Goal: Task Accomplishment & Management: Use online tool/utility

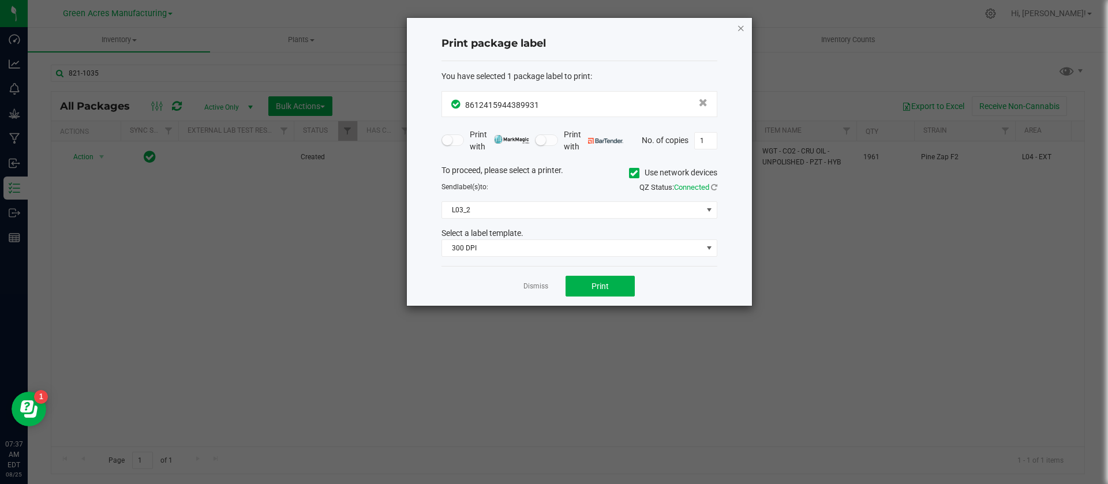
click at [744, 28] on icon "button" at bounding box center [741, 28] width 8 height 14
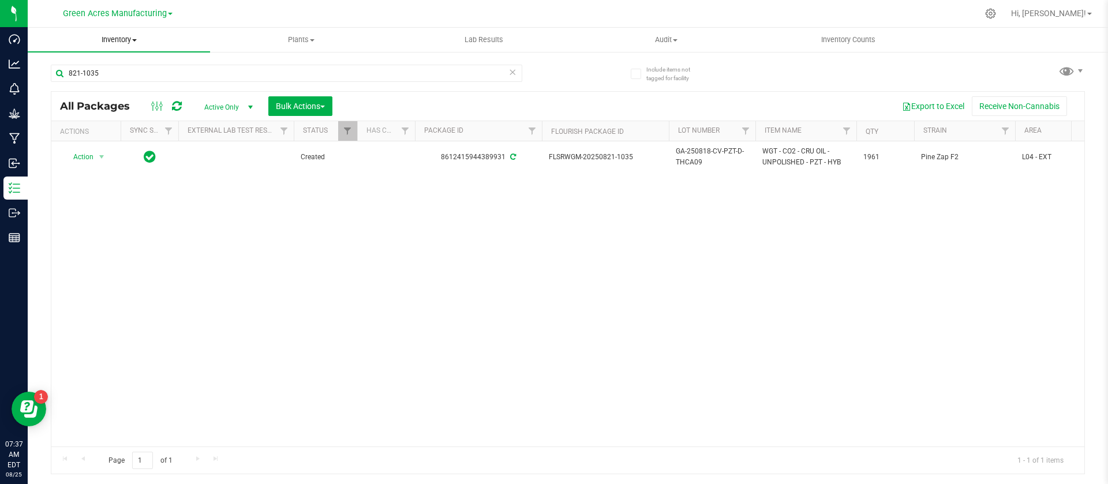
click at [116, 43] on span "Inventory" at bounding box center [119, 40] width 182 height 10
click at [92, 65] on span "All packages" at bounding box center [67, 70] width 79 height 10
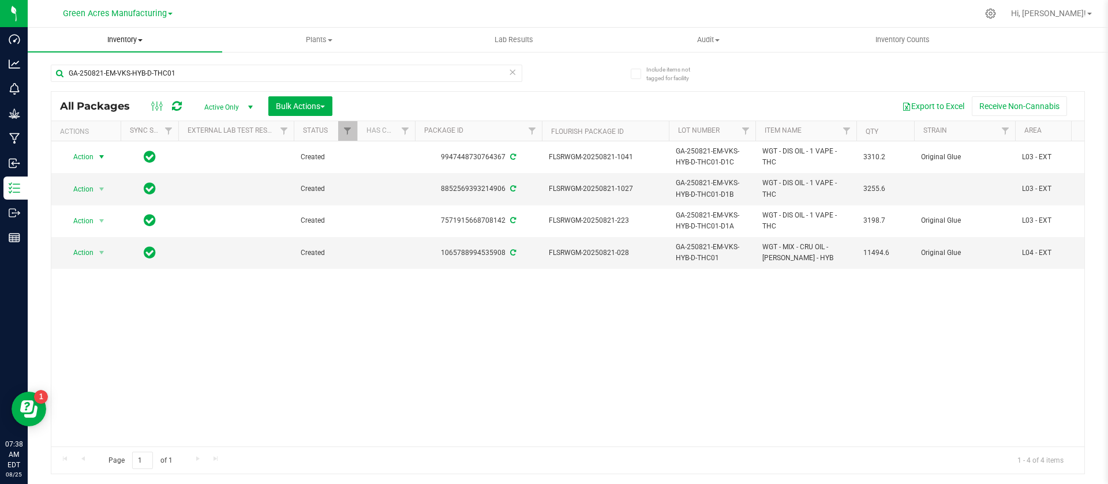
click at [126, 36] on span "Inventory" at bounding box center [125, 40] width 194 height 10
click at [316, 391] on div "Action Action Adjust qty Create package Edit attributes Global inventory Locate…" at bounding box center [567, 293] width 1033 height 305
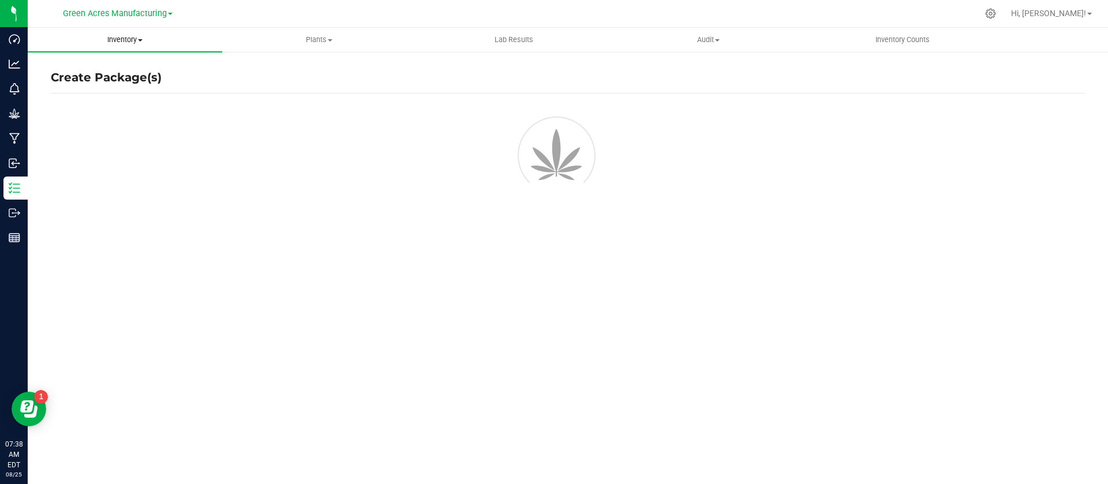
click at [126, 38] on span "Inventory" at bounding box center [125, 40] width 194 height 10
click at [71, 67] on span "All packages" at bounding box center [67, 70] width 79 height 10
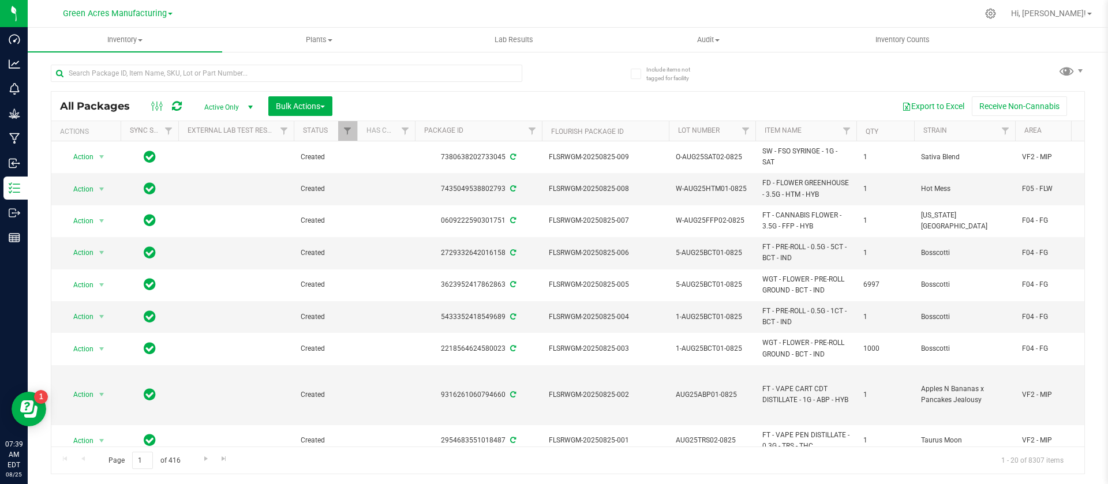
click at [783, 63] on div "All Packages Active Only Active Only Lab Samples Locked All External Internal B…" at bounding box center [568, 264] width 1034 height 421
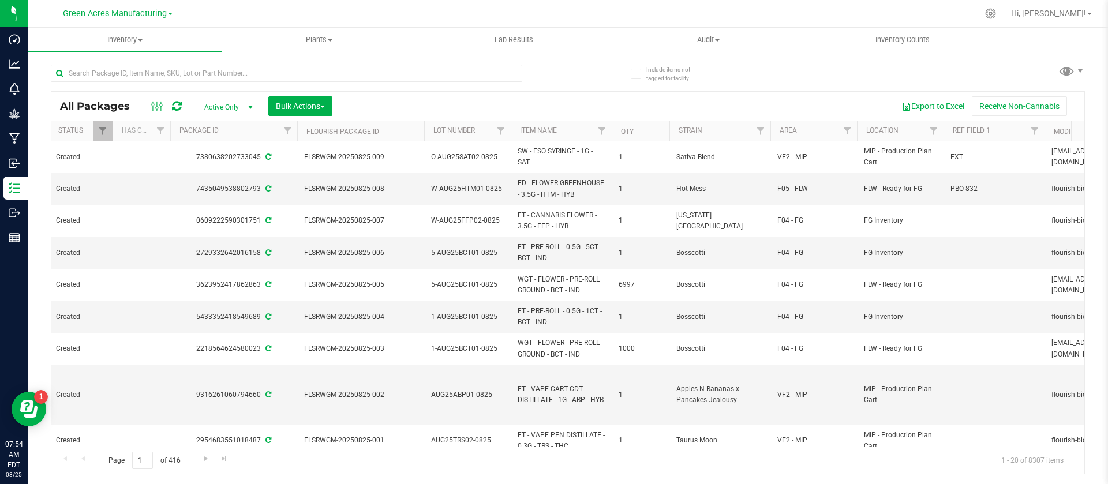
scroll to position [0, 290]
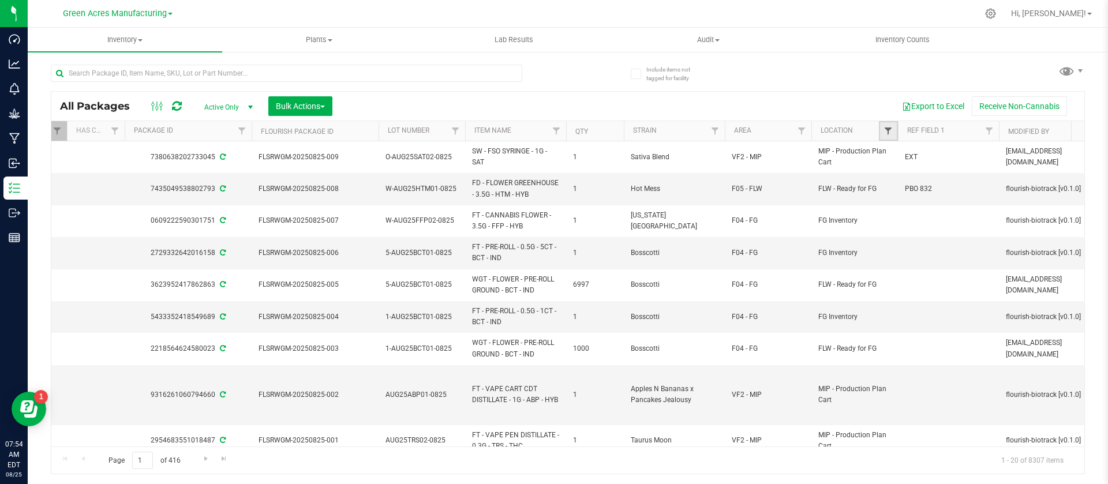
click at [892, 128] on span "Filter" at bounding box center [887, 130] width 9 height 9
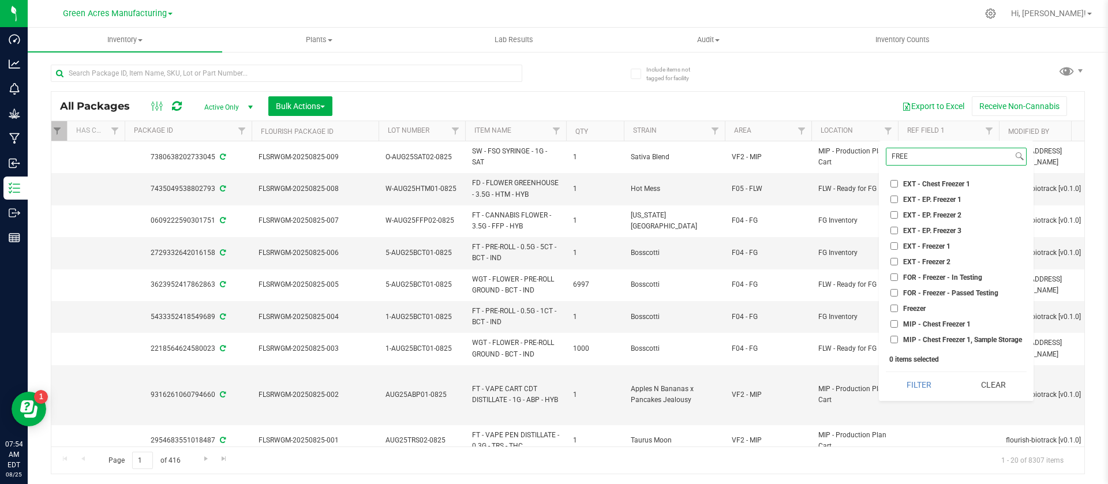
type input "FREE"
click at [947, 212] on span "EXT - EP. Freezer 2" at bounding box center [932, 215] width 58 height 7
click at [898, 212] on input "EXT - EP. Freezer 2" at bounding box center [893, 214] width 7 height 7
checkbox input "true"
click at [922, 380] on button "Filter" at bounding box center [918, 384] width 66 height 25
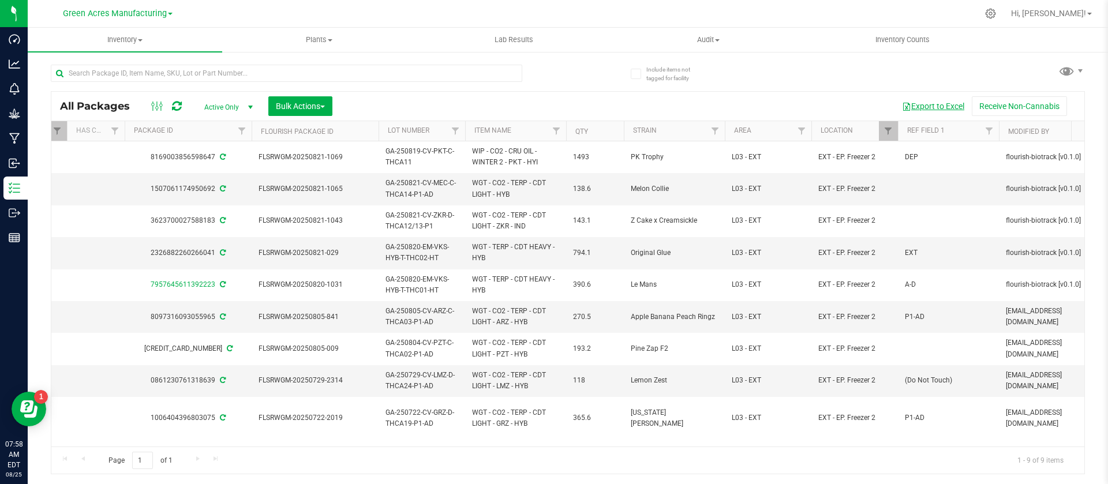
click at [936, 106] on button "Export to Excel" at bounding box center [932, 106] width 77 height 20
click at [296, 102] on span "Bulk Actions" at bounding box center [300, 106] width 49 height 9
click at [311, 254] on div "Print package labels" at bounding box center [317, 261] width 85 height 18
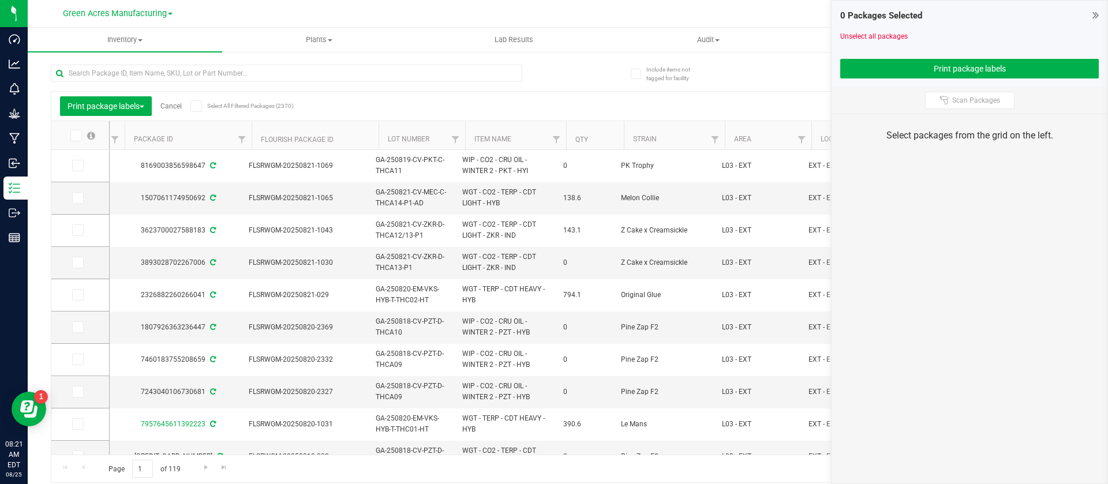
scroll to position [0, 291]
click at [584, 130] on th "Qty" at bounding box center [583, 135] width 58 height 29
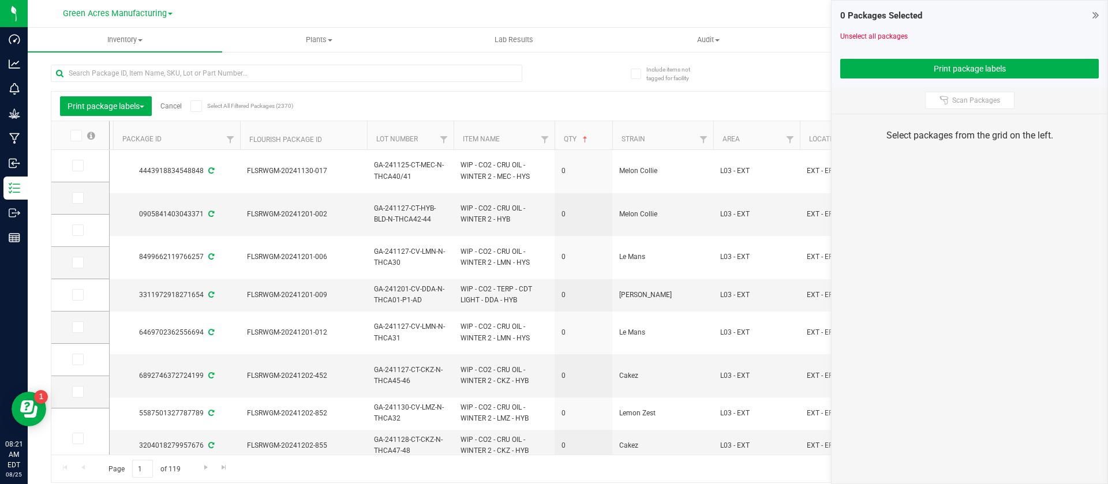
click at [591, 137] on th "Qty" at bounding box center [583, 135] width 58 height 29
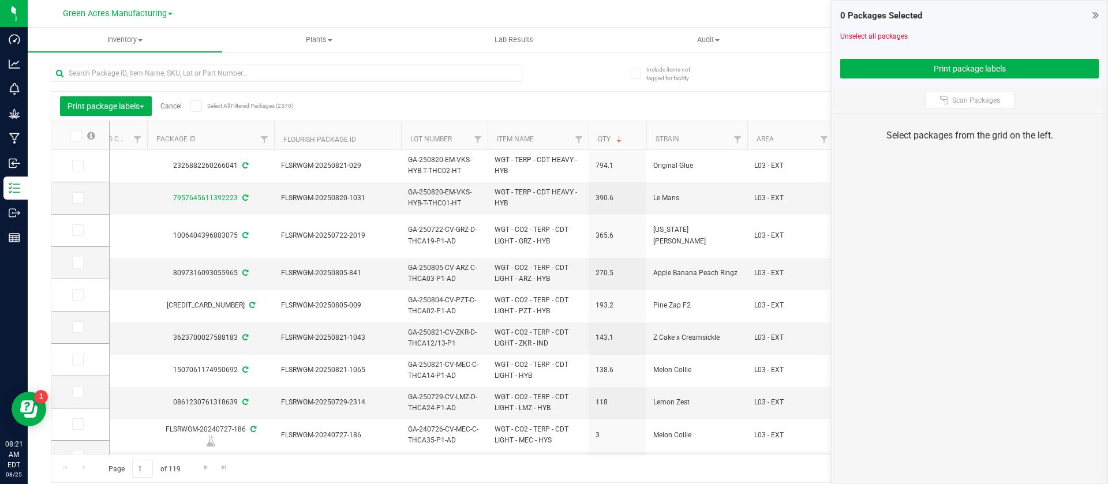
scroll to position [0, 250]
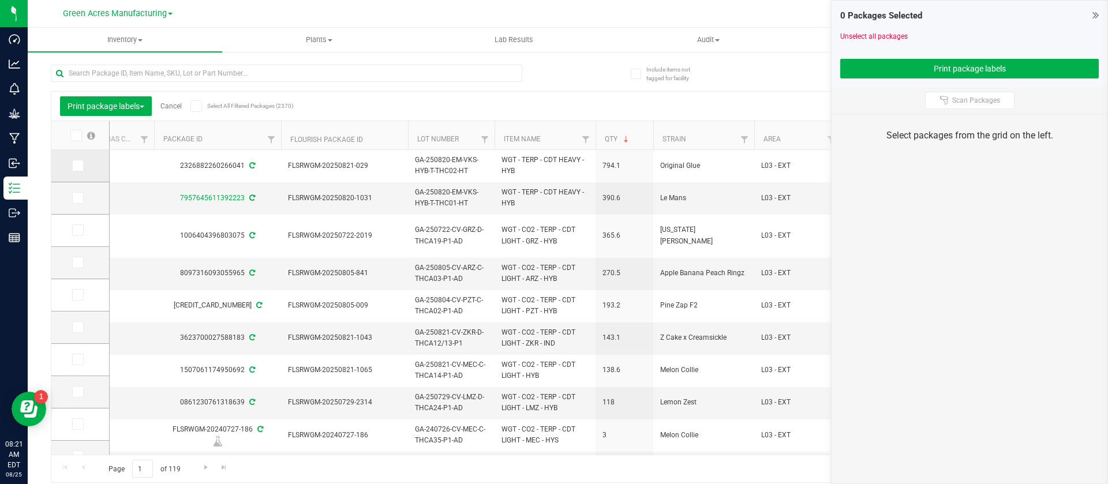
click at [77, 166] on icon at bounding box center [76, 166] width 7 height 0
click at [0, 0] on input "checkbox" at bounding box center [0, 0] width 0 height 0
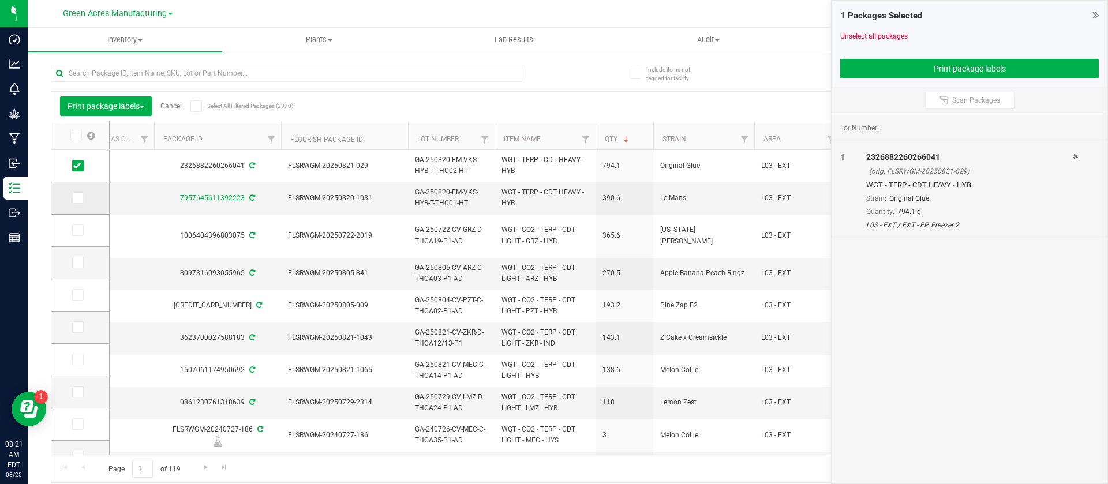
click at [78, 198] on icon at bounding box center [76, 198] width 7 height 0
click at [0, 0] on input "checkbox" at bounding box center [0, 0] width 0 height 0
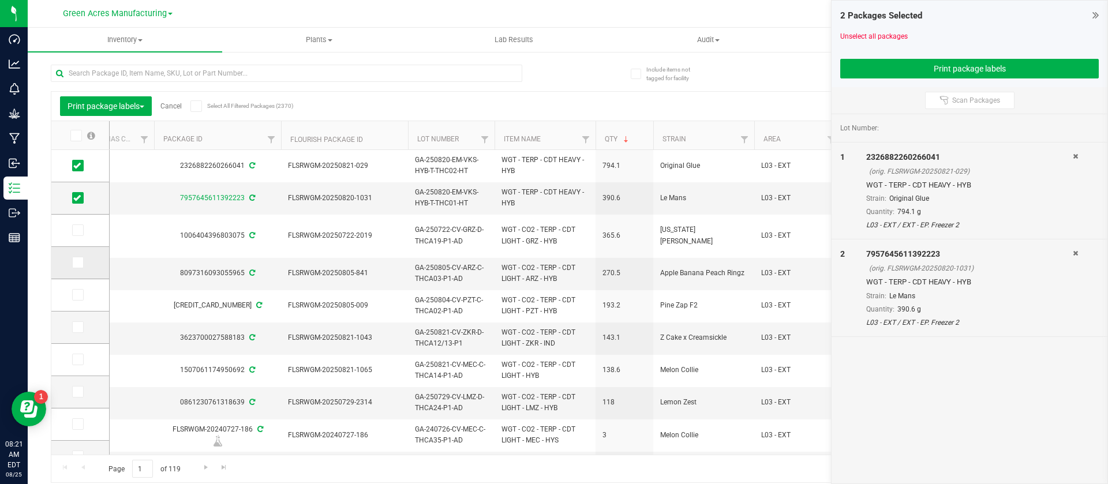
click at [81, 260] on span at bounding box center [78, 263] width 12 height 12
click at [0, 0] on input "checkbox" at bounding box center [0, 0] width 0 height 0
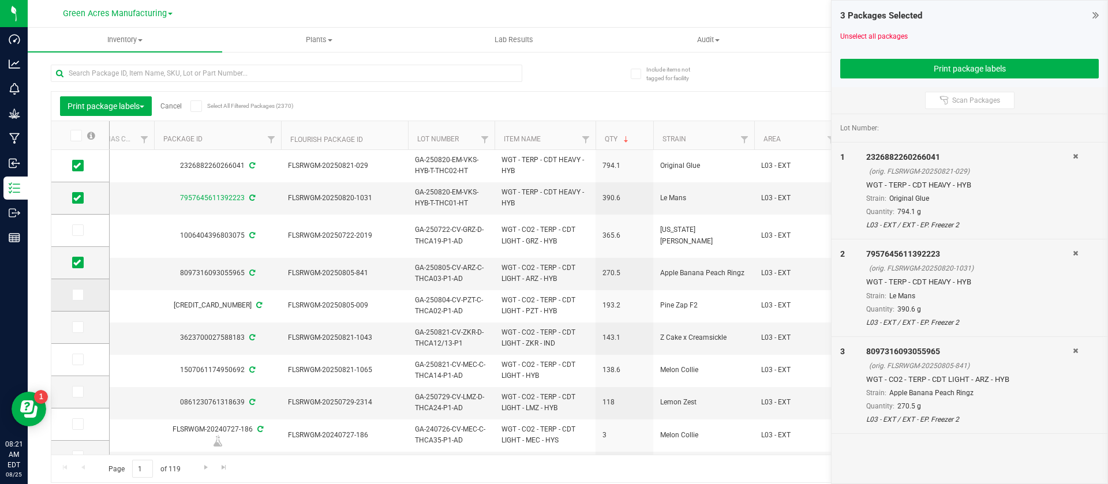
click at [73, 299] on span at bounding box center [78, 295] width 12 height 12
click at [0, 0] on input "checkbox" at bounding box center [0, 0] width 0 height 0
click at [80, 327] on icon at bounding box center [76, 327] width 7 height 0
click at [0, 0] on input "checkbox" at bounding box center [0, 0] width 0 height 0
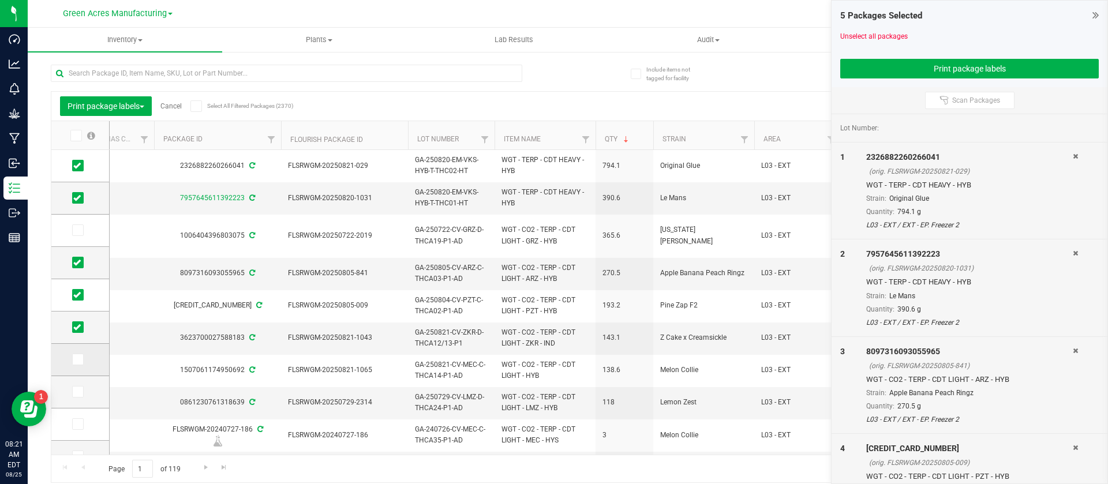
click at [75, 359] on icon at bounding box center [76, 359] width 7 height 0
click at [0, 0] on input "checkbox" at bounding box center [0, 0] width 0 height 0
click at [865, 74] on button "Print package labels" at bounding box center [969, 69] width 258 height 20
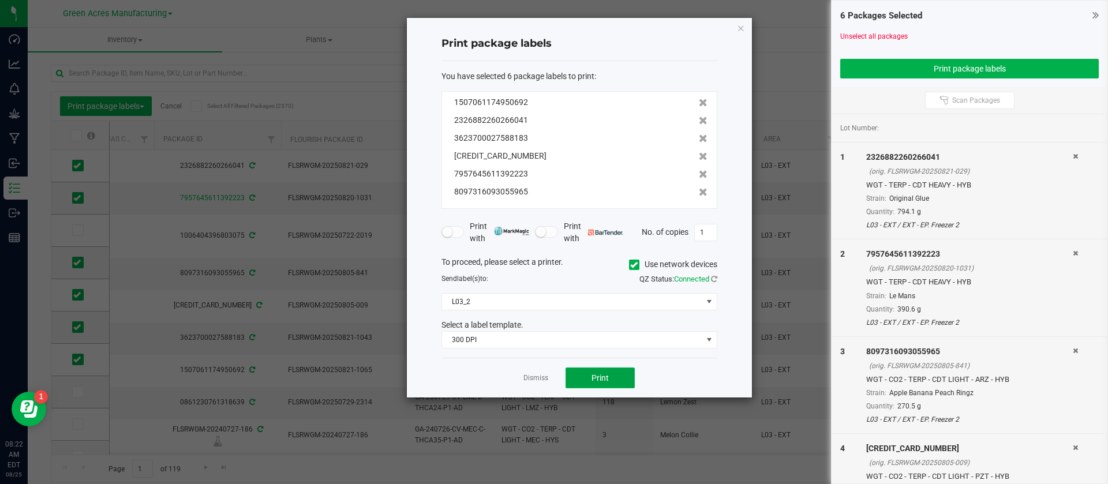
click at [613, 378] on button "Print" at bounding box center [599, 377] width 69 height 21
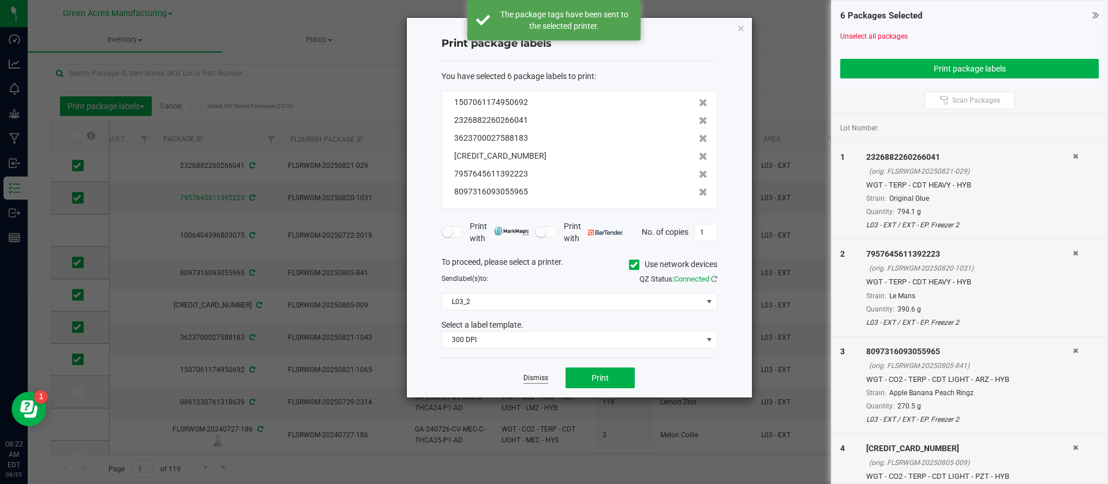
click at [538, 382] on link "Dismiss" at bounding box center [535, 378] width 25 height 10
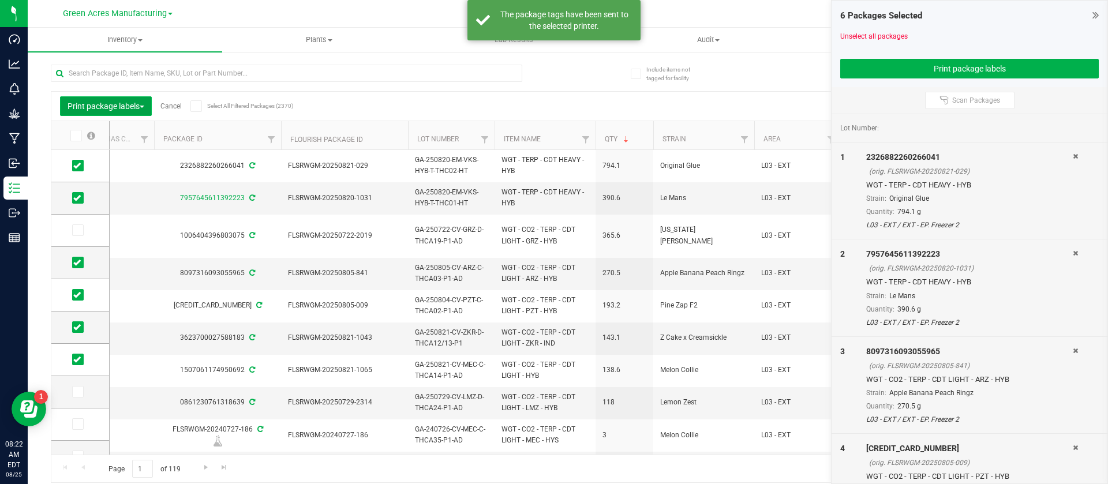
click at [111, 109] on span "Print package labels" at bounding box center [105, 106] width 77 height 9
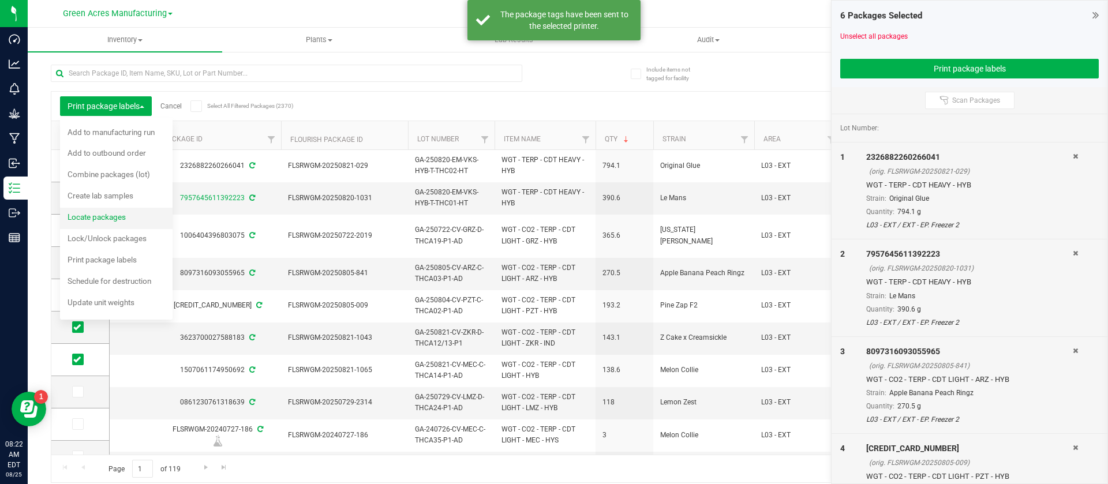
click at [123, 221] on span "Locate packages" at bounding box center [96, 216] width 58 height 9
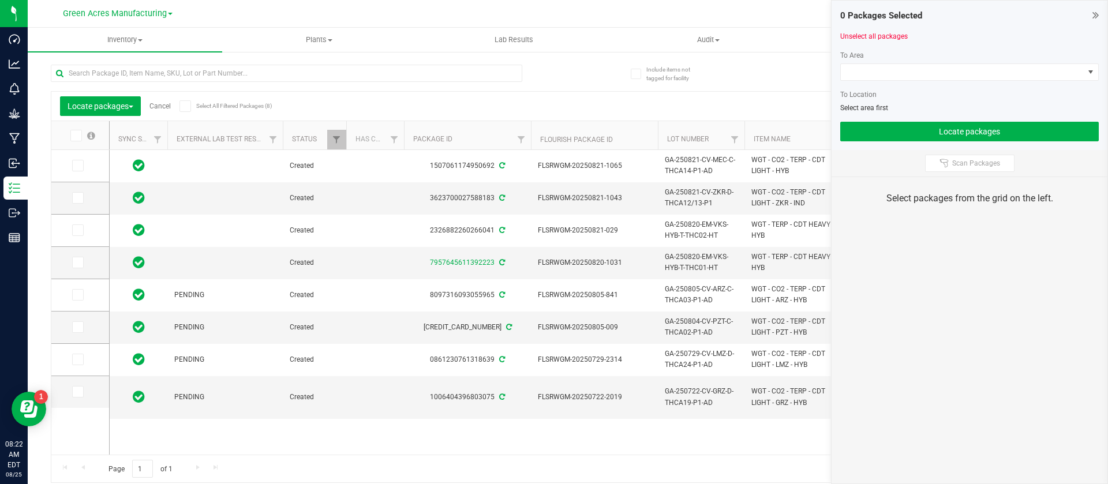
click at [76, 136] on icon at bounding box center [75, 136] width 7 height 0
click at [0, 0] on input "checkbox" at bounding box center [0, 0] width 0 height 0
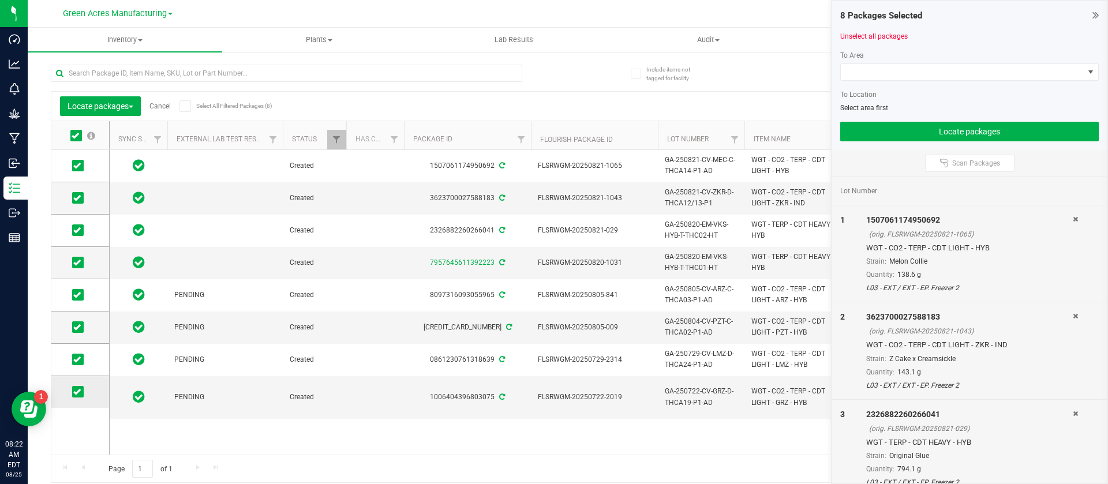
click at [73, 396] on span at bounding box center [78, 392] width 12 height 12
click at [0, 0] on input "checkbox" at bounding box center [0, 0] width 0 height 0
click at [80, 359] on icon at bounding box center [76, 359] width 7 height 0
click at [0, 0] on input "checkbox" at bounding box center [0, 0] width 0 height 0
click at [880, 74] on span at bounding box center [961, 72] width 243 height 16
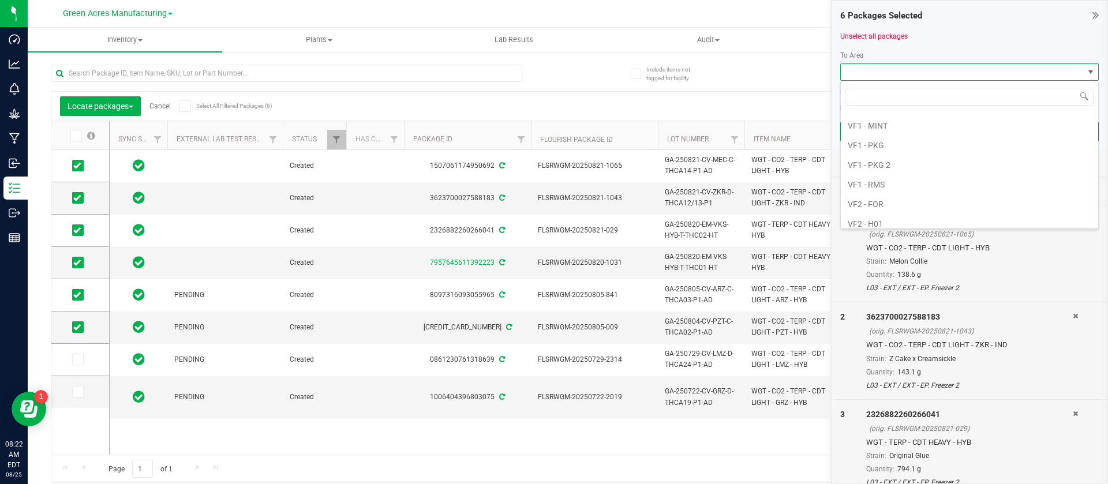
scroll to position [658, 0]
click at [907, 170] on li "VF2 - FOR" at bounding box center [968, 170] width 257 height 20
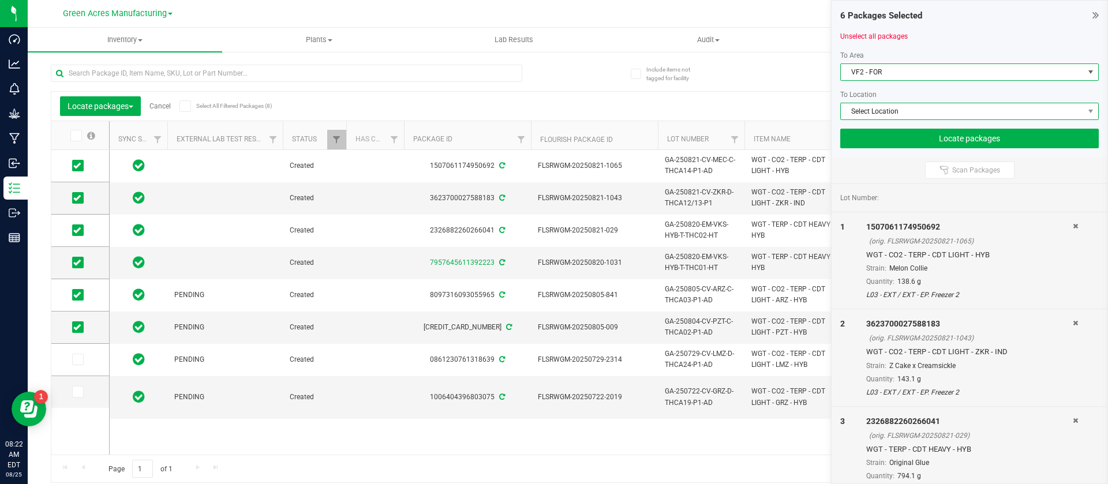
click at [866, 118] on span "Select Location" at bounding box center [961, 111] width 243 height 16
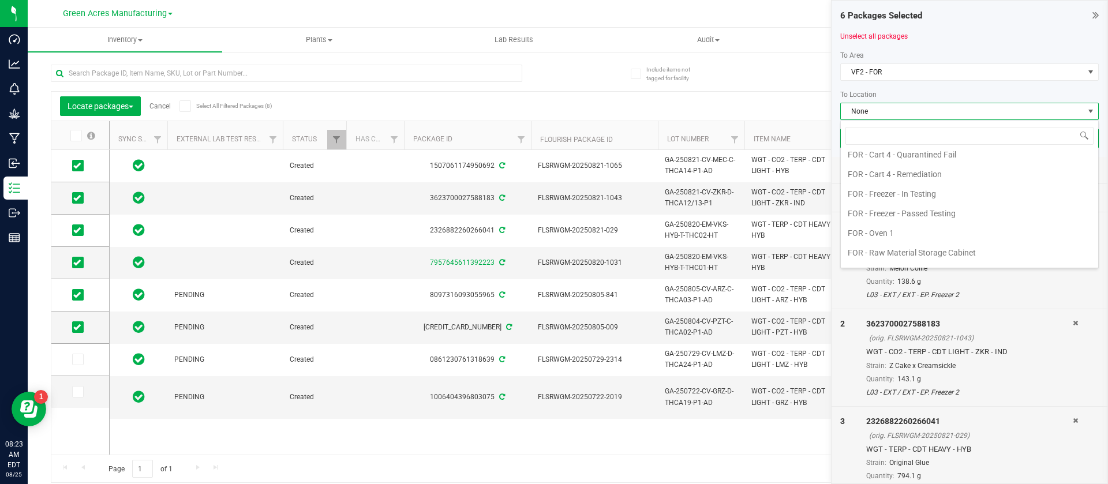
scroll to position [313, 0]
click at [899, 220] on li "FOR - Freezer - Passed Testing" at bounding box center [968, 220] width 257 height 20
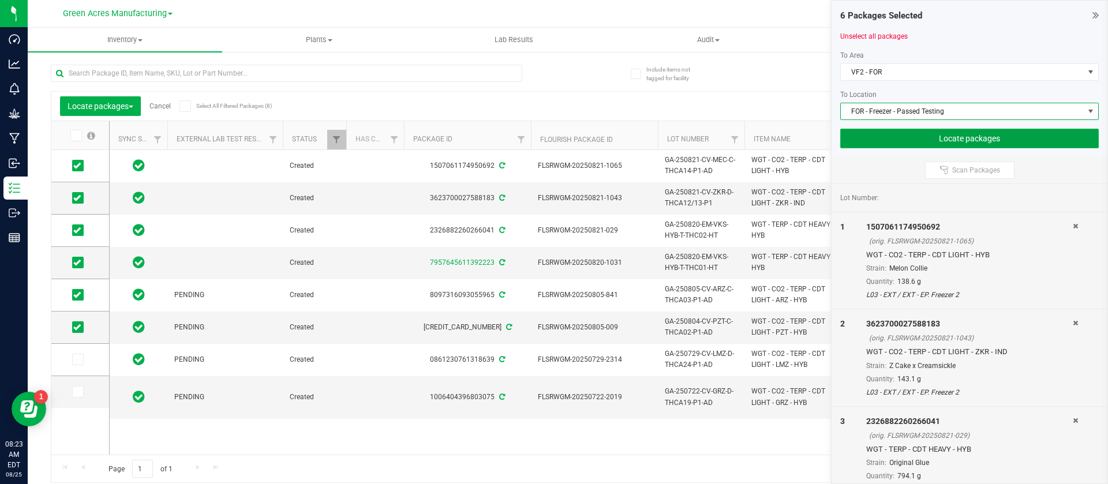
click at [876, 140] on button "Locate packages" at bounding box center [969, 139] width 258 height 20
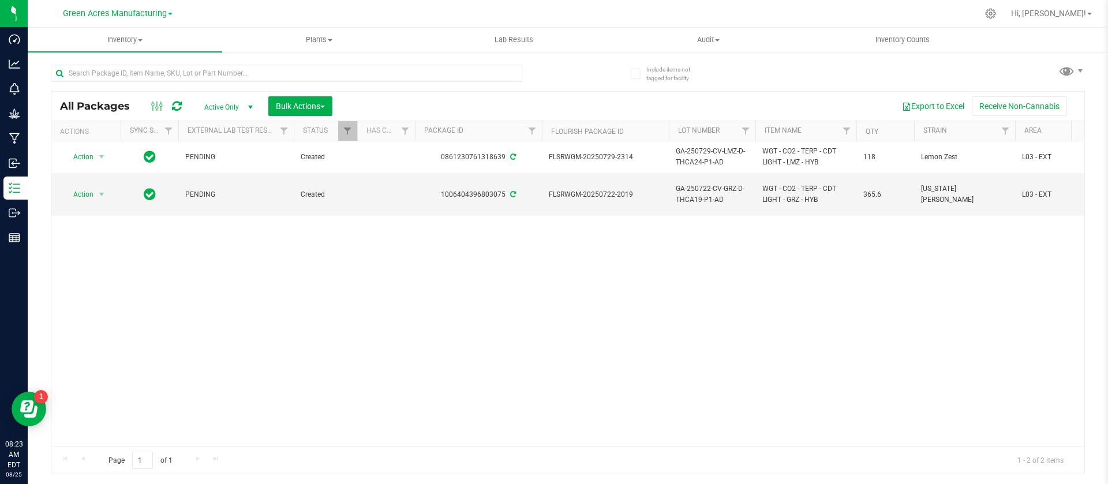
click at [754, 268] on div "Action Action Adjust qty Create package Edit attributes Global inventory Locate…" at bounding box center [567, 293] width 1033 height 305
click at [363, 432] on div "Action Action Adjust qty Create package Edit attributes Global inventory Locate…" at bounding box center [567, 293] width 1033 height 305
click at [363, 433] on div "Action Action Adjust qty Create package Edit attributes Global inventory Locate…" at bounding box center [567, 293] width 1033 height 305
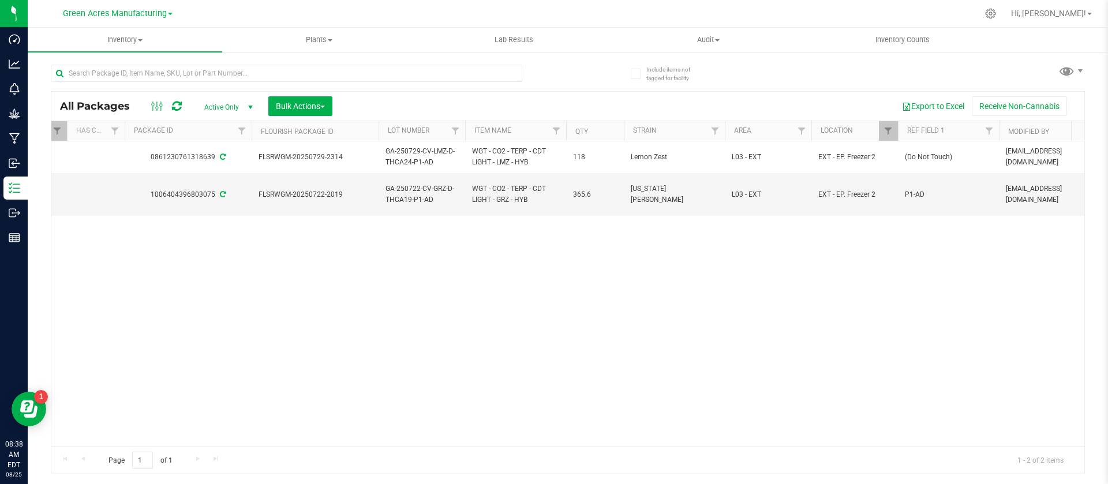
scroll to position [0, 506]
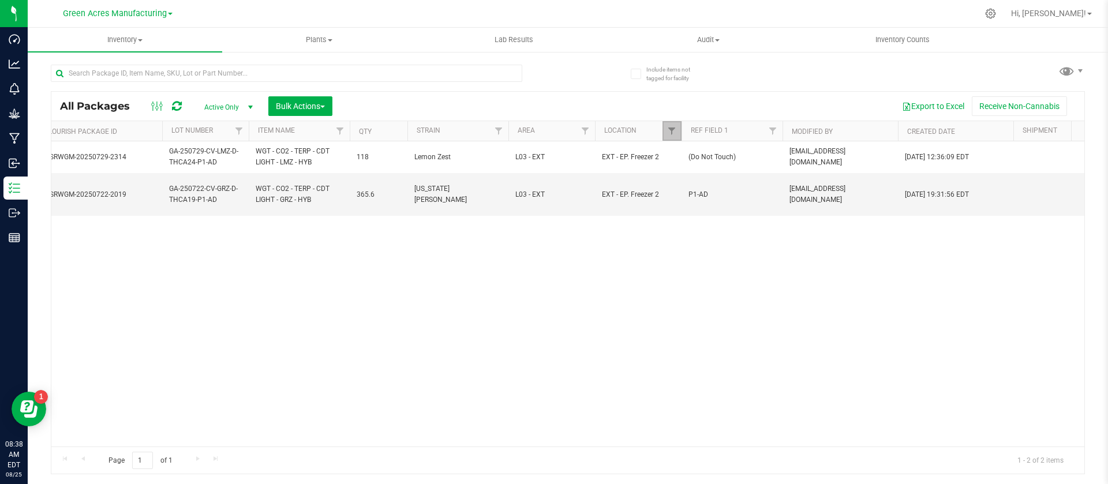
click at [665, 134] on link "Filter" at bounding box center [671, 131] width 19 height 20
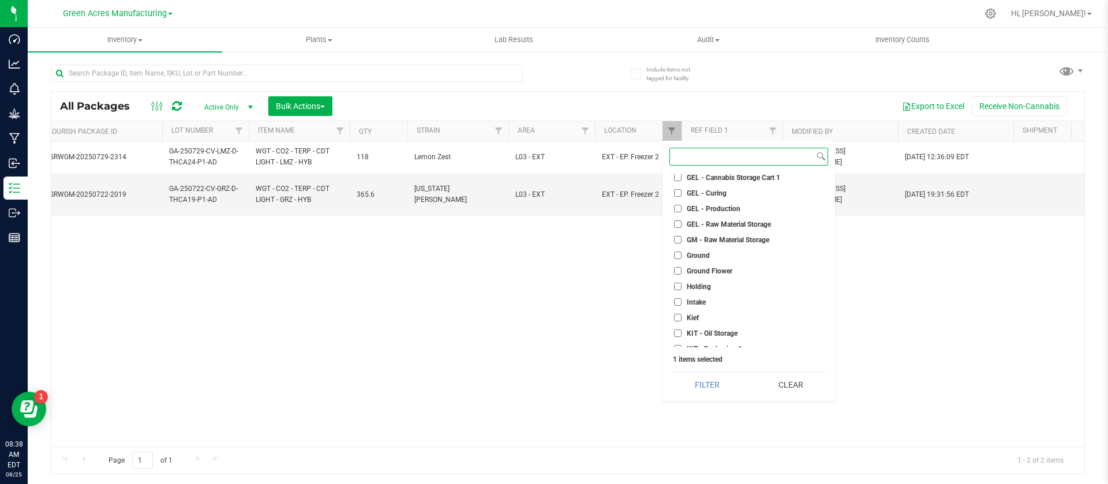
scroll to position [0, 0]
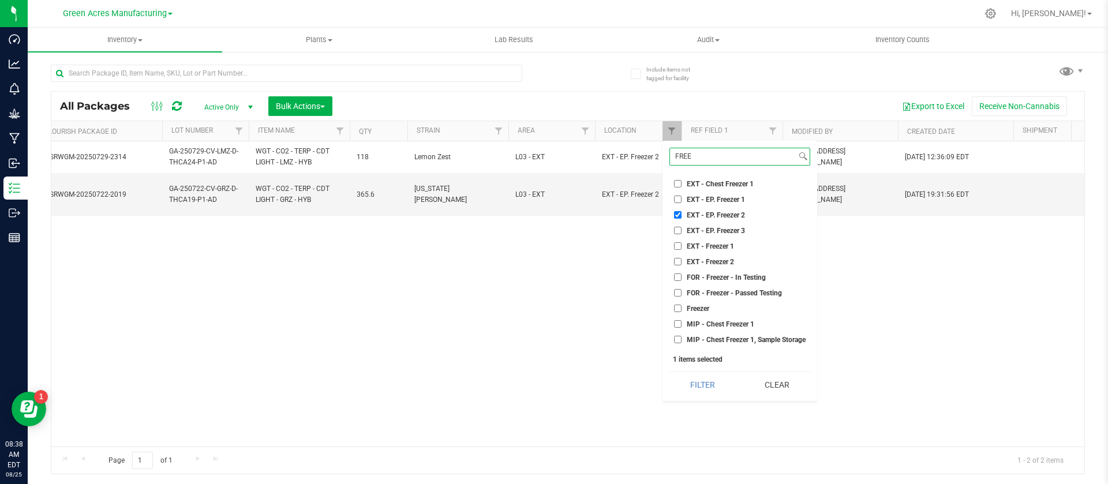
type input "FREE"
click at [727, 216] on span "EXT - EP. Freezer 2" at bounding box center [715, 215] width 58 height 7
click at [681, 216] on input "EXT - EP. Freezer 2" at bounding box center [677, 214] width 7 height 7
checkbox input "false"
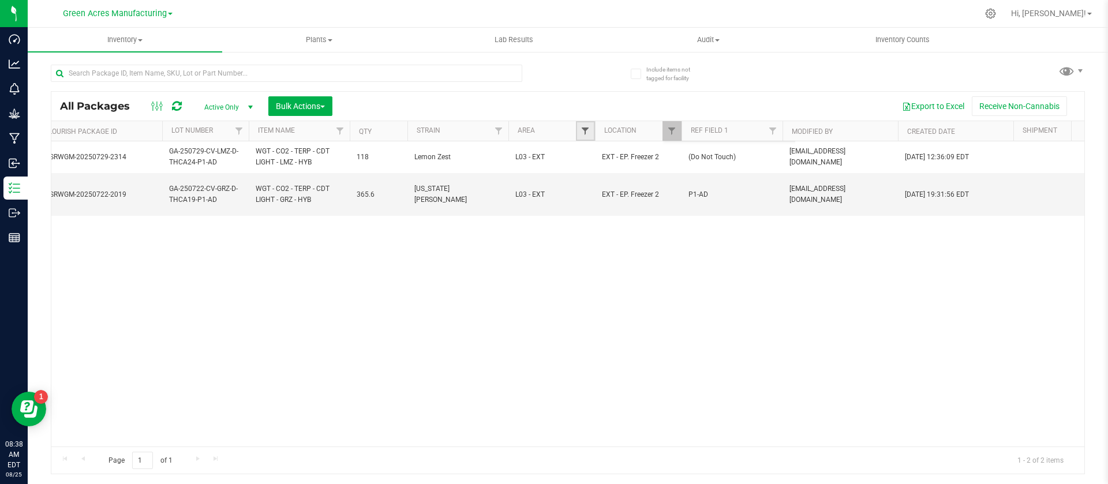
click at [584, 126] on span "Filter" at bounding box center [584, 130] width 9 height 9
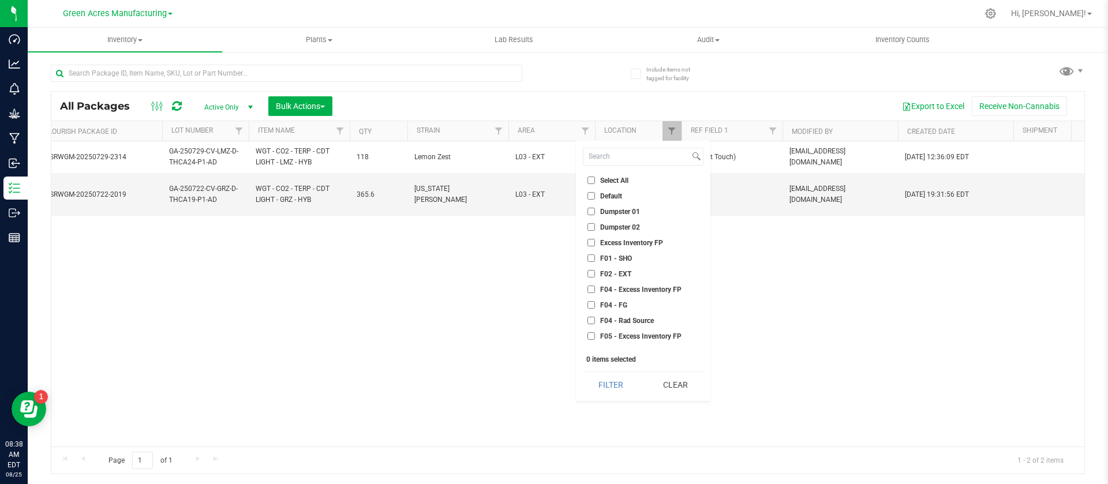
click at [623, 272] on span "F02 - EXT" at bounding box center [615, 274] width 31 height 7
click at [595, 272] on input "F02 - EXT" at bounding box center [590, 273] width 7 height 7
checkbox input "true"
click at [618, 227] on span "L01 - EXT" at bounding box center [615, 223] width 31 height 7
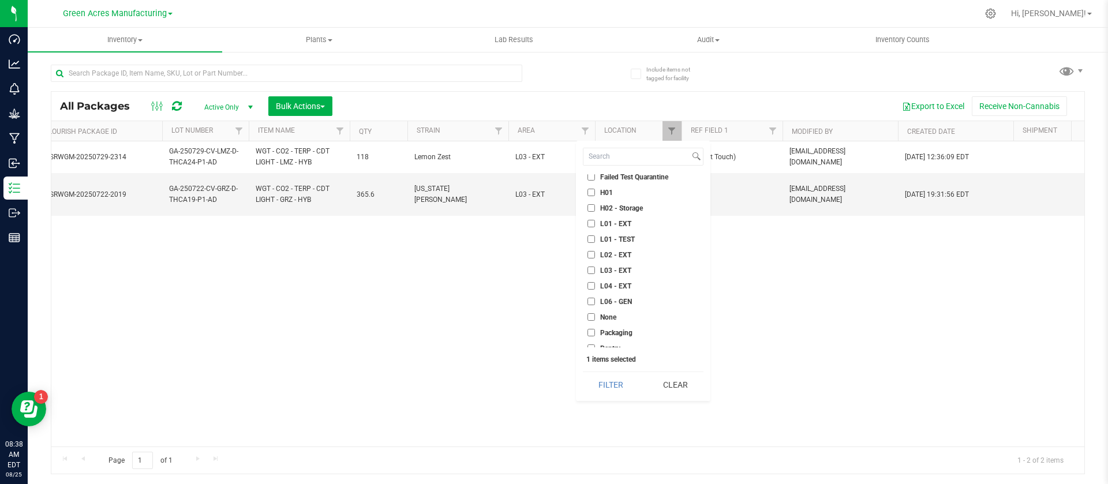
click at [595, 227] on input "L01 - EXT" at bounding box center [590, 223] width 7 height 7
checkbox input "true"
click at [616, 272] on span "L03 - EXT" at bounding box center [615, 270] width 31 height 7
click at [595, 272] on input "L03 - EXT" at bounding box center [590, 270] width 7 height 7
checkbox input "true"
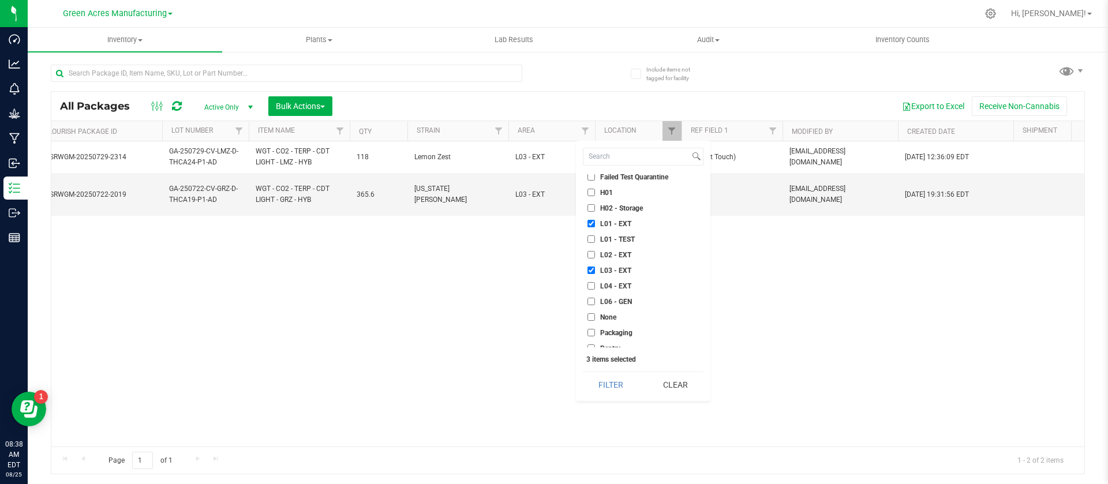
click at [616, 284] on span "L04 - EXT" at bounding box center [615, 286] width 31 height 7
click at [595, 284] on input "L04 - EXT" at bounding box center [590, 285] width 7 height 7
checkbox input "true"
click at [613, 273] on span "H02 - Storage" at bounding box center [621, 274] width 43 height 7
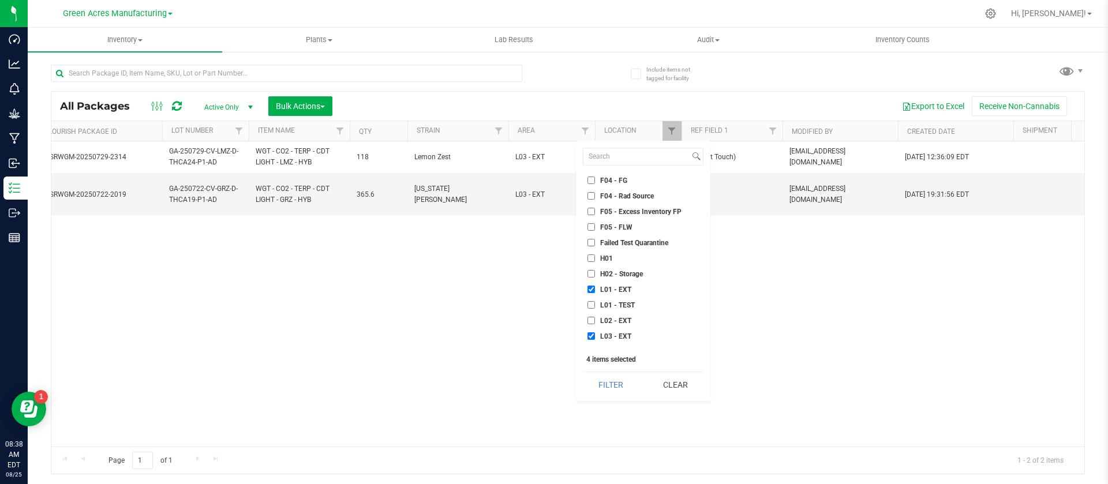
click at [595, 273] on input "H02 - Storage" at bounding box center [590, 273] width 7 height 7
checkbox input "true"
click at [613, 385] on button "Filter" at bounding box center [611, 384] width 56 height 25
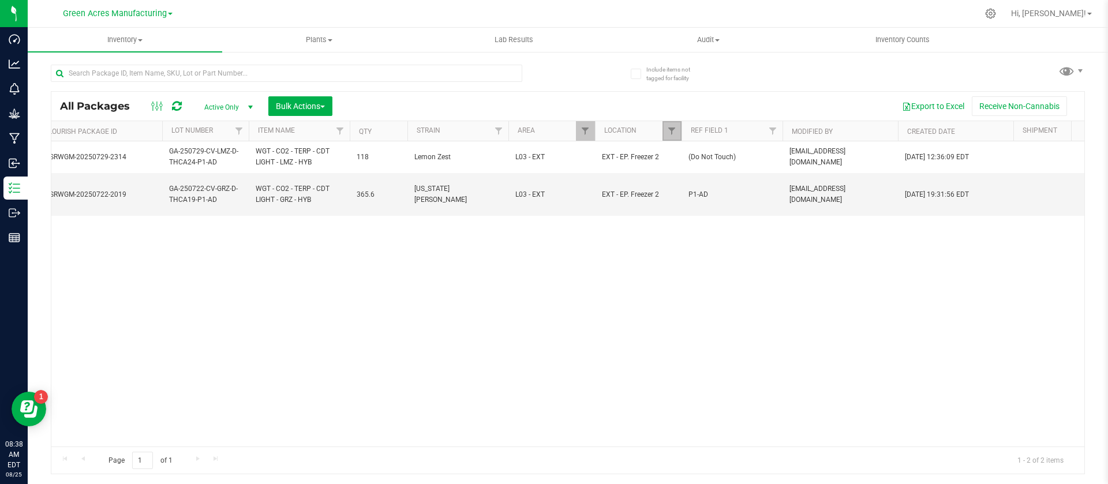
click at [674, 125] on link "Filter" at bounding box center [671, 131] width 19 height 20
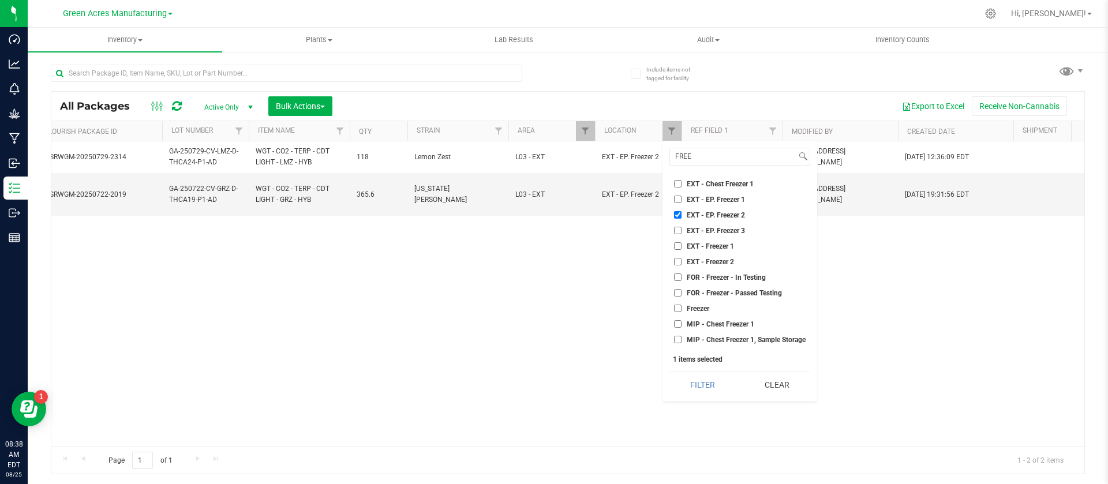
click at [722, 216] on span "EXT - EP. Freezer 2" at bounding box center [715, 215] width 58 height 7
click at [681, 216] on input "EXT - EP. Freezer 2" at bounding box center [677, 214] width 7 height 7
checkbox input "false"
click at [725, 381] on button "Filter" at bounding box center [702, 384] width 66 height 25
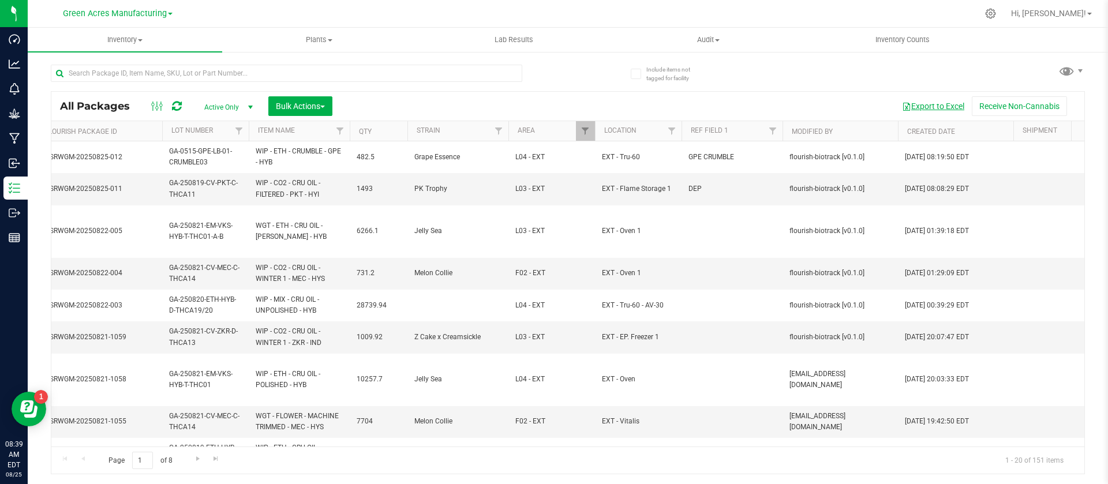
click at [912, 111] on button "Export to Excel" at bounding box center [932, 106] width 77 height 20
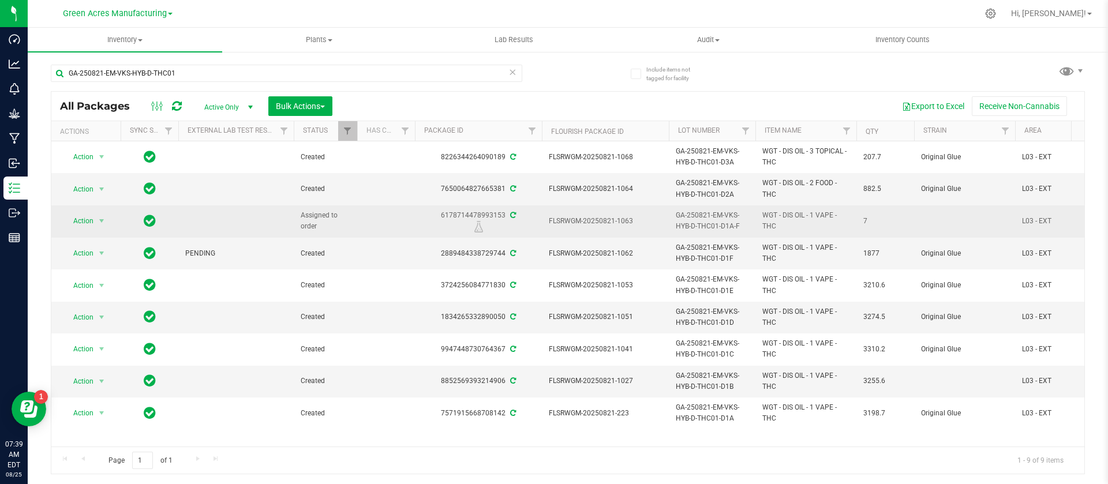
click at [479, 212] on div "6178714478993153" at bounding box center [478, 221] width 130 height 22
copy div "6178714478993153"
click at [681, 213] on span "GA-250821-EM-VKS-HYB-D-THC01-D1A-F" at bounding box center [711, 221] width 73 height 22
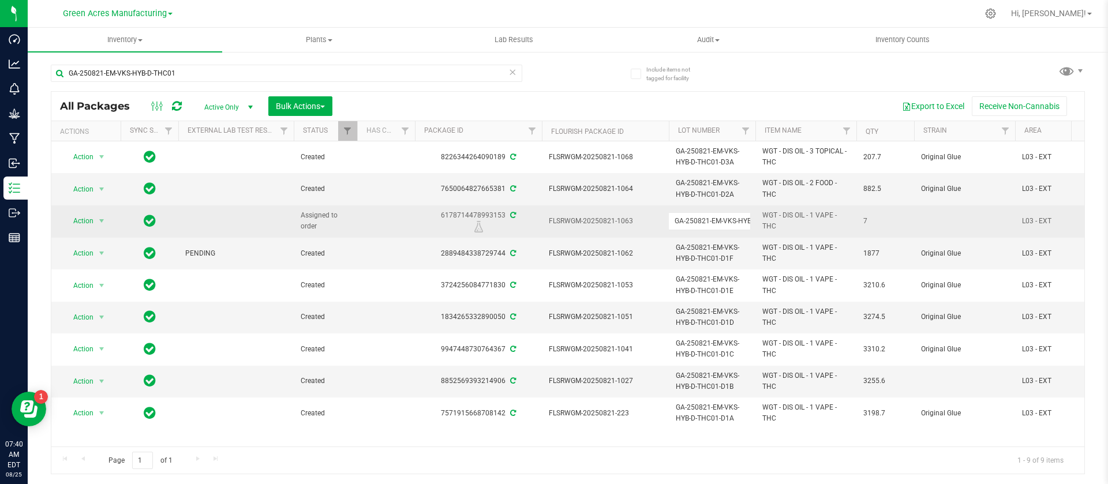
click at [681, 213] on input "GA-250821-EM-VKS-HYB-D-THC01-D1A-F" at bounding box center [709, 221] width 82 height 18
click at [77, 211] on td "Action Action Edit attributes Global inventory Locate package Package audit log…" at bounding box center [85, 221] width 69 height 32
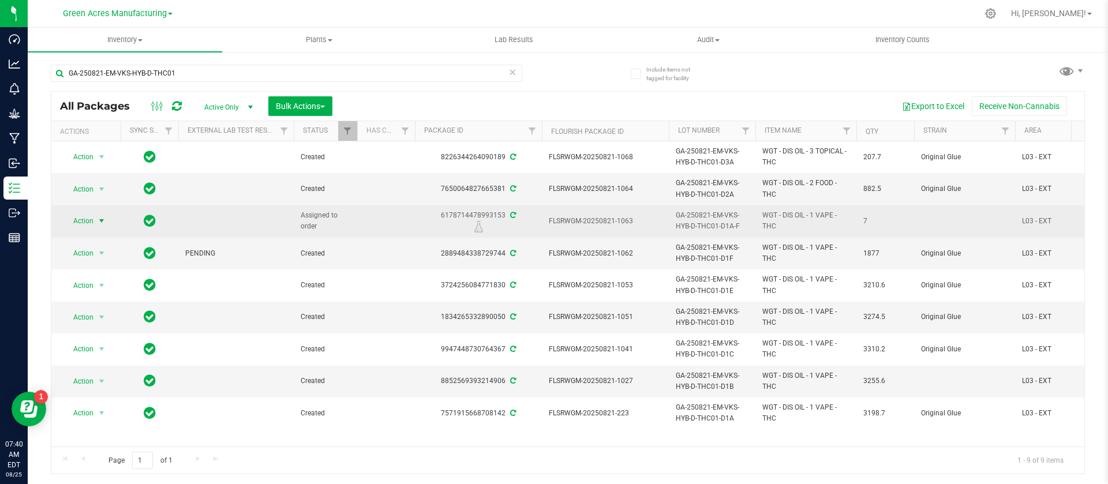
click at [80, 223] on span "Action" at bounding box center [78, 221] width 31 height 16
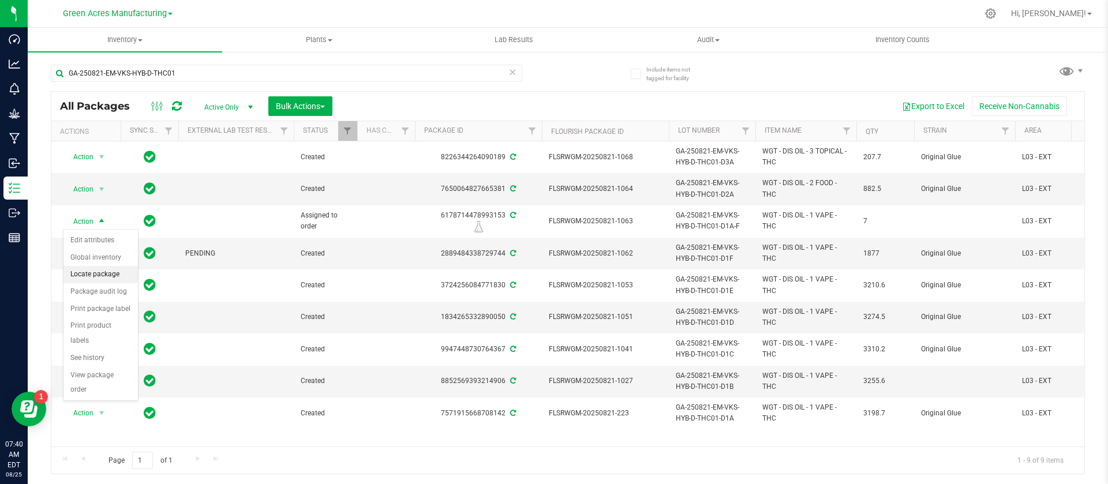
click at [97, 275] on li "Locate package" at bounding box center [100, 274] width 74 height 17
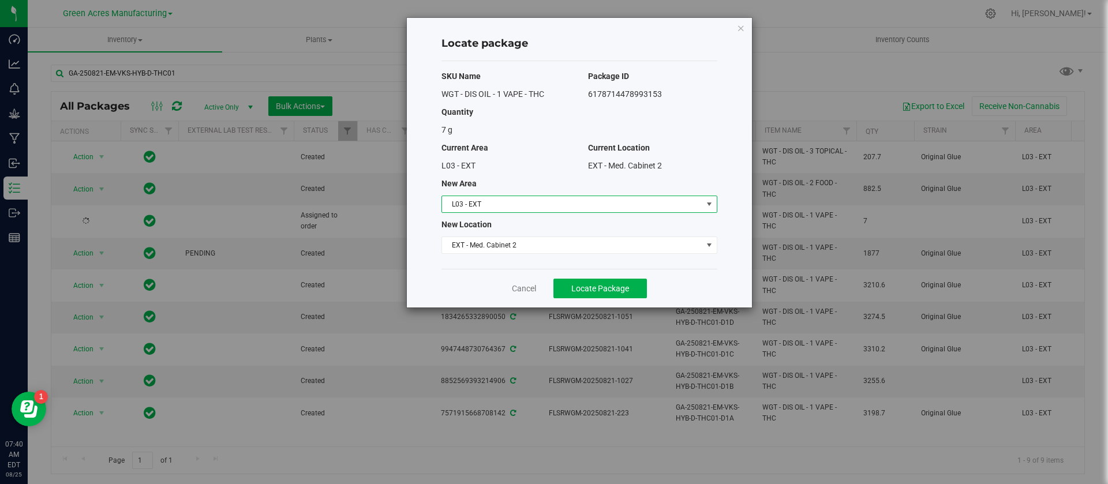
click at [481, 210] on span "L03 - EXT" at bounding box center [572, 204] width 260 height 16
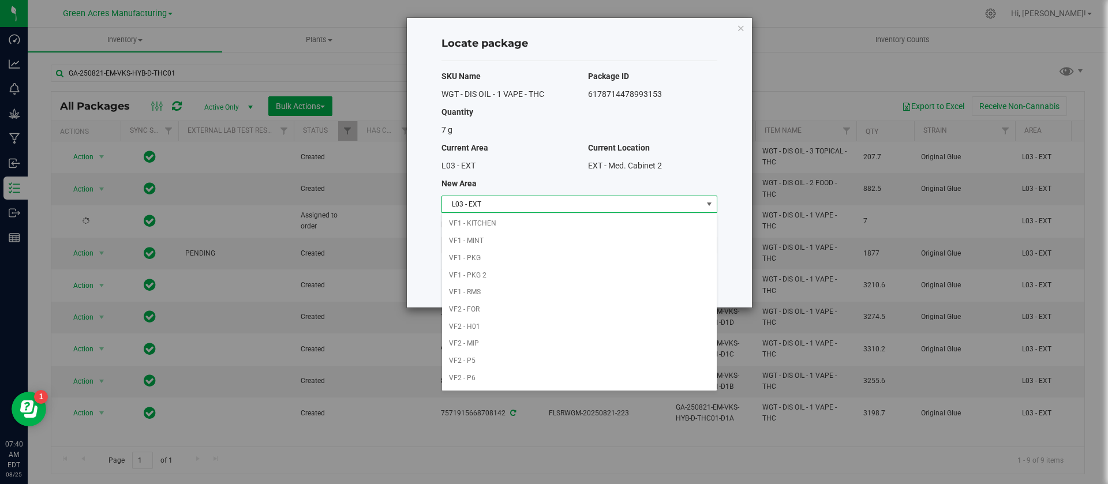
scroll to position [541, 0]
click at [510, 298] on li "VF2 - FOR" at bounding box center [579, 300] width 275 height 17
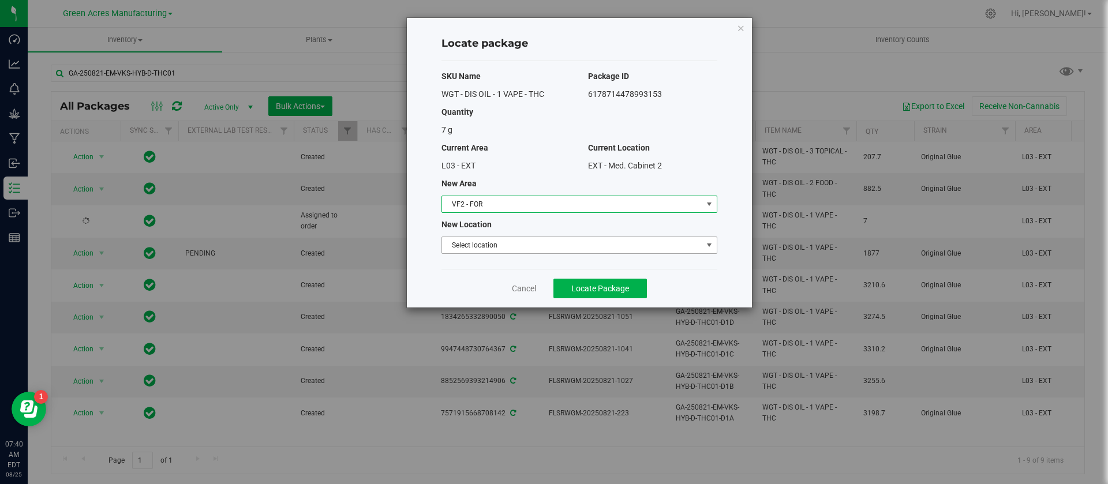
click at [471, 244] on span "Select location" at bounding box center [572, 245] width 260 height 16
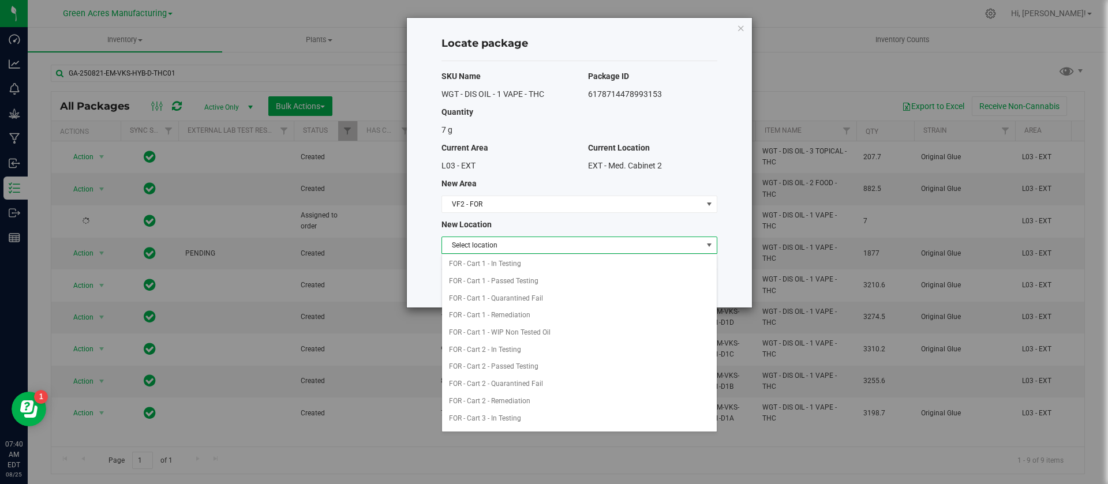
scroll to position [0, 0]
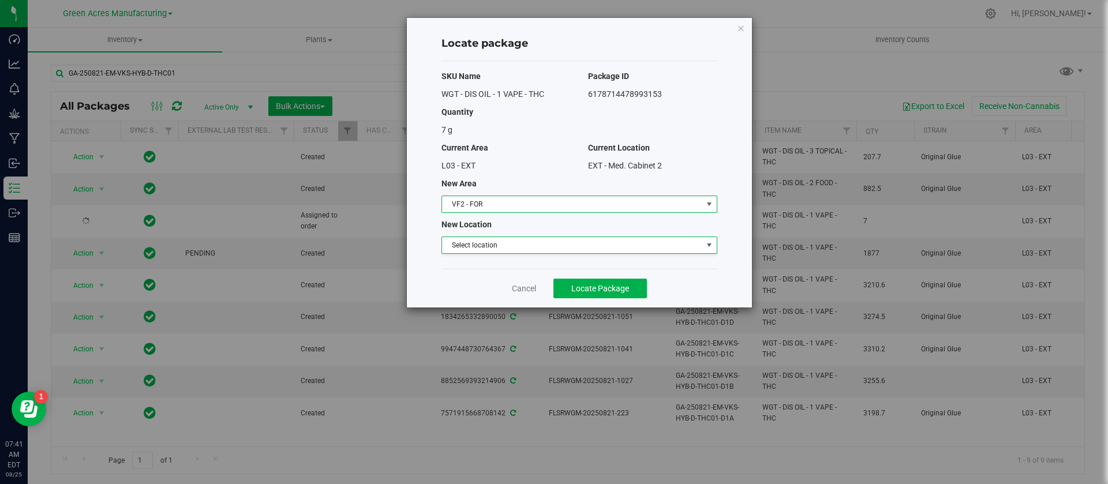
click at [546, 196] on span "VF2 - FOR" at bounding box center [579, 204] width 276 height 17
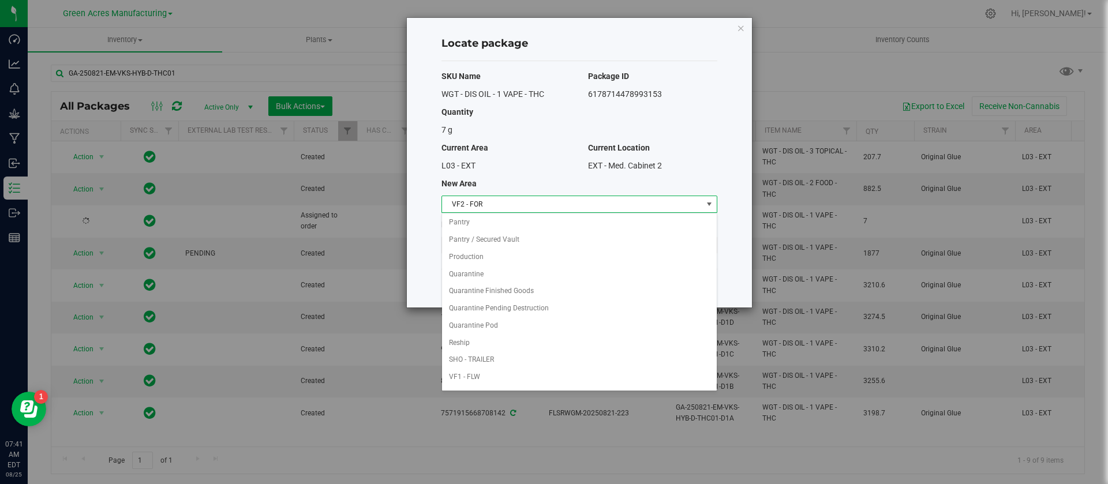
scroll to position [329, 0]
click at [507, 254] on li "Pantry / Secured Vault" at bounding box center [579, 254] width 275 height 17
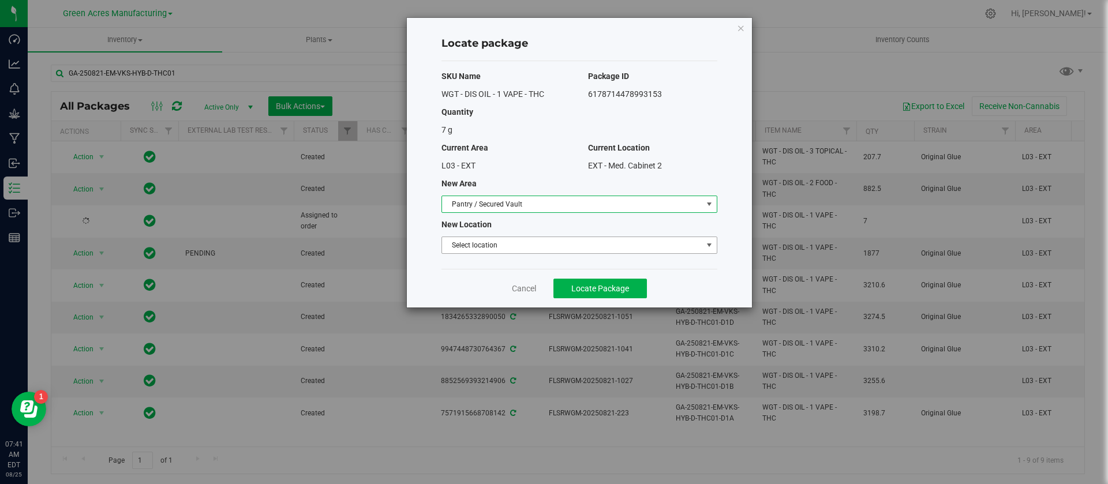
click at [502, 245] on span "Select location" at bounding box center [572, 245] width 260 height 16
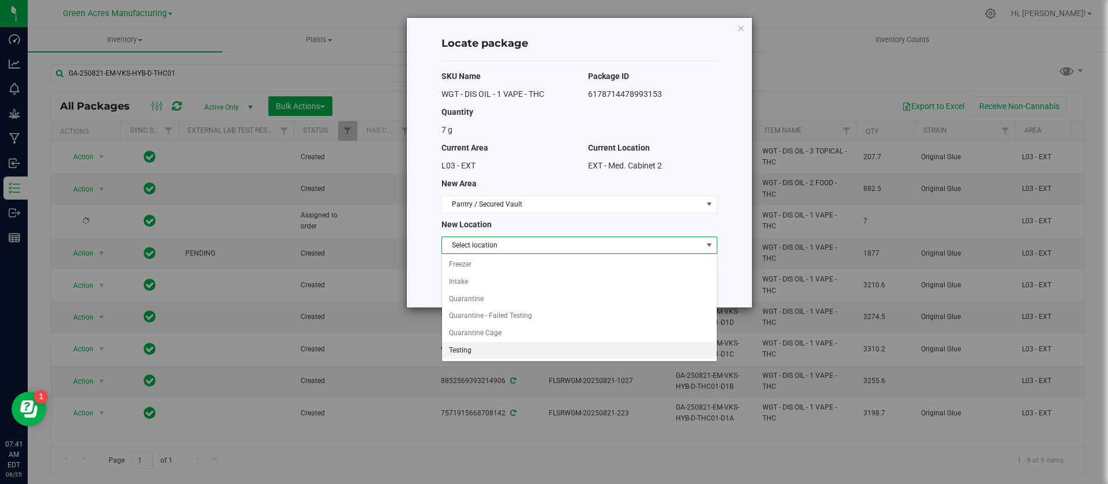
click at [504, 347] on li "Testing" at bounding box center [579, 350] width 275 height 17
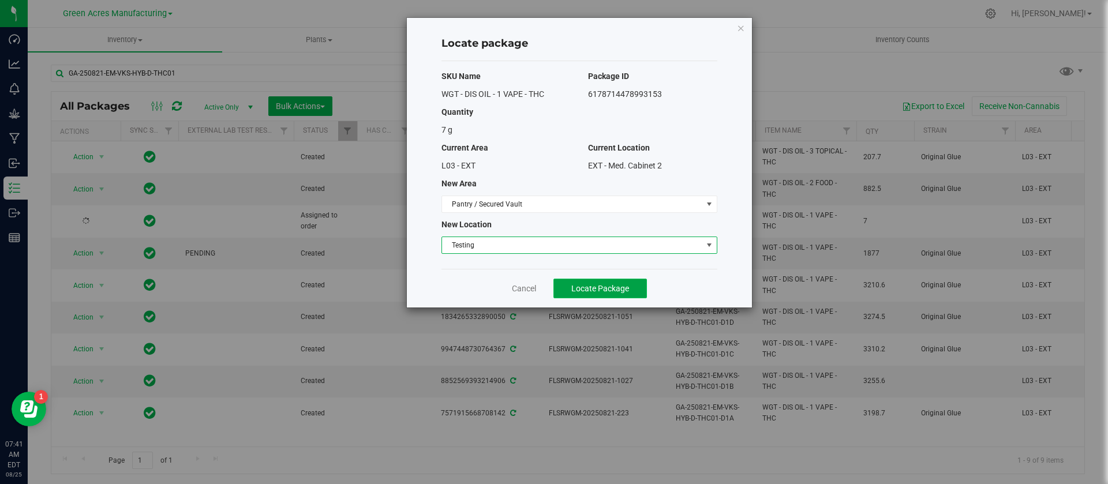
click at [587, 290] on span "Locate Package" at bounding box center [600, 288] width 58 height 9
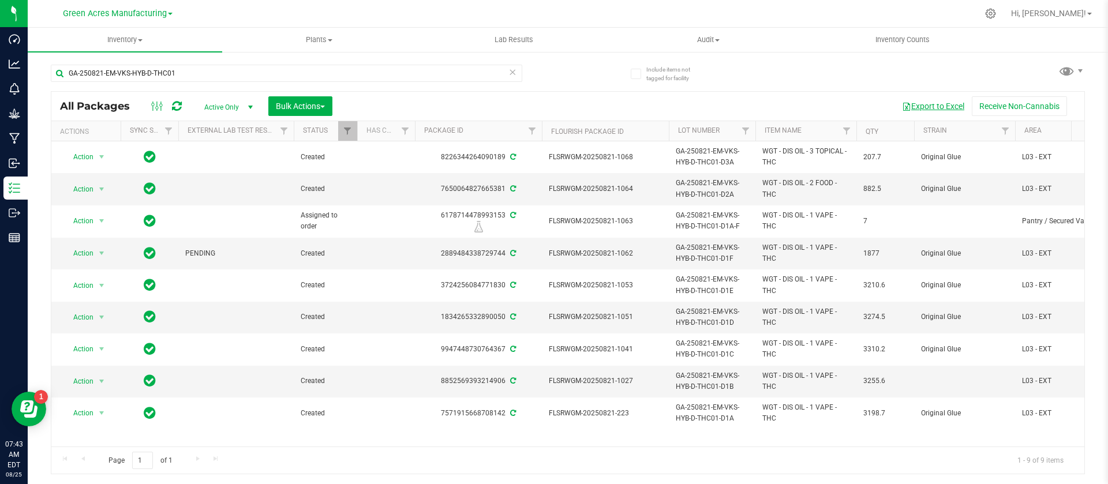
click at [918, 101] on button "Export to Excel" at bounding box center [932, 106] width 77 height 20
click at [793, 96] on div "Export to Excel Receive Non-Cannabis" at bounding box center [708, 106] width 734 height 20
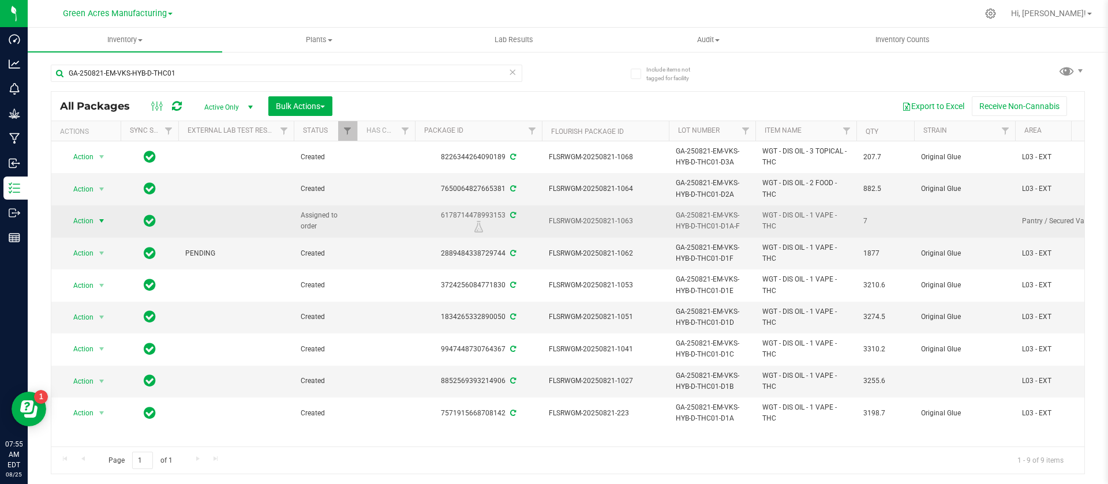
click at [97, 220] on span "select" at bounding box center [101, 220] width 9 height 9
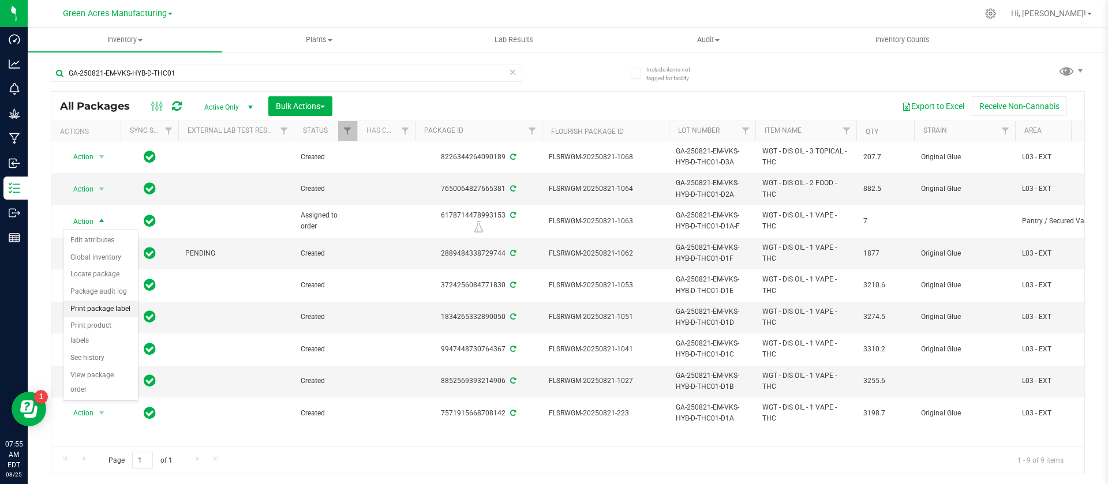
click at [107, 311] on li "Print package label" at bounding box center [100, 309] width 74 height 17
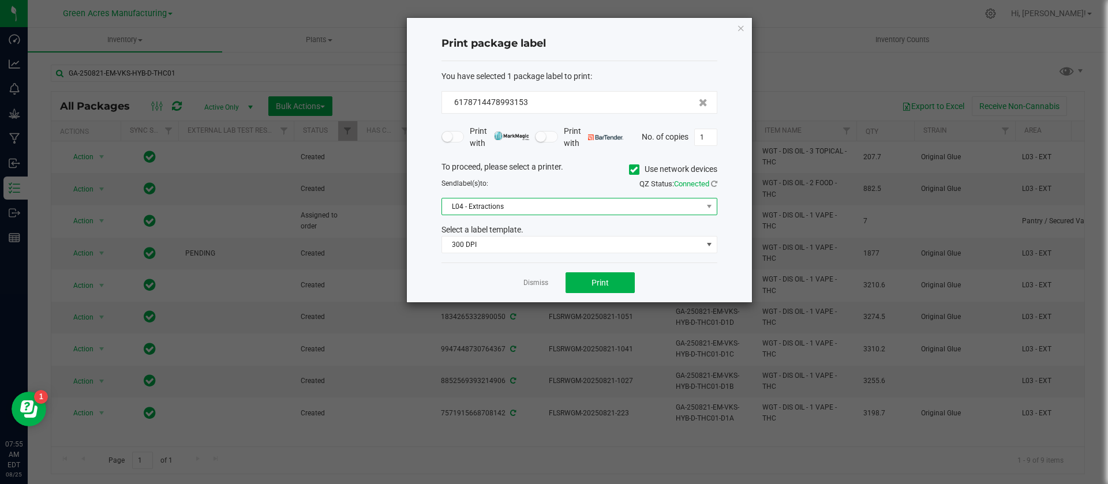
click at [531, 208] on span "L04 - Extractions" at bounding box center [572, 206] width 260 height 16
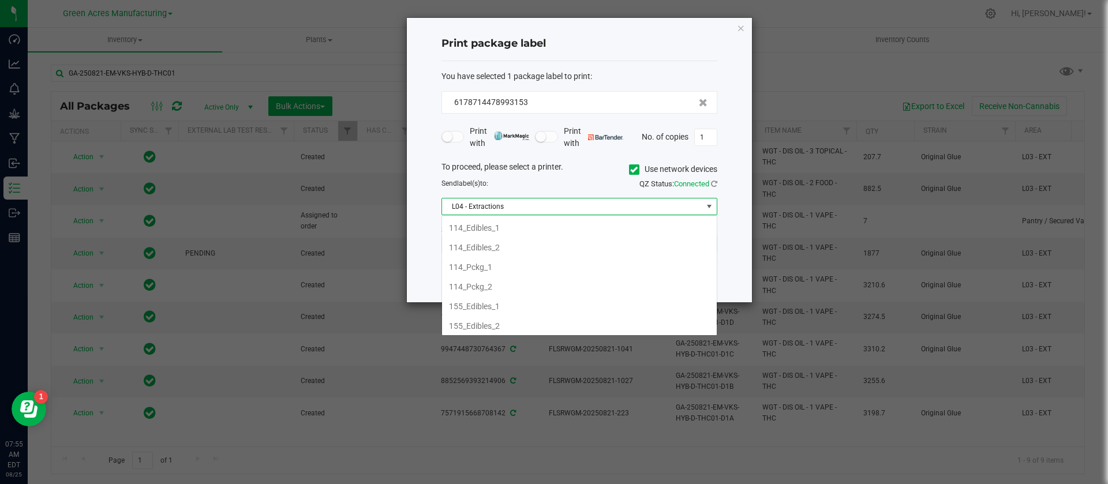
scroll to position [355, 0]
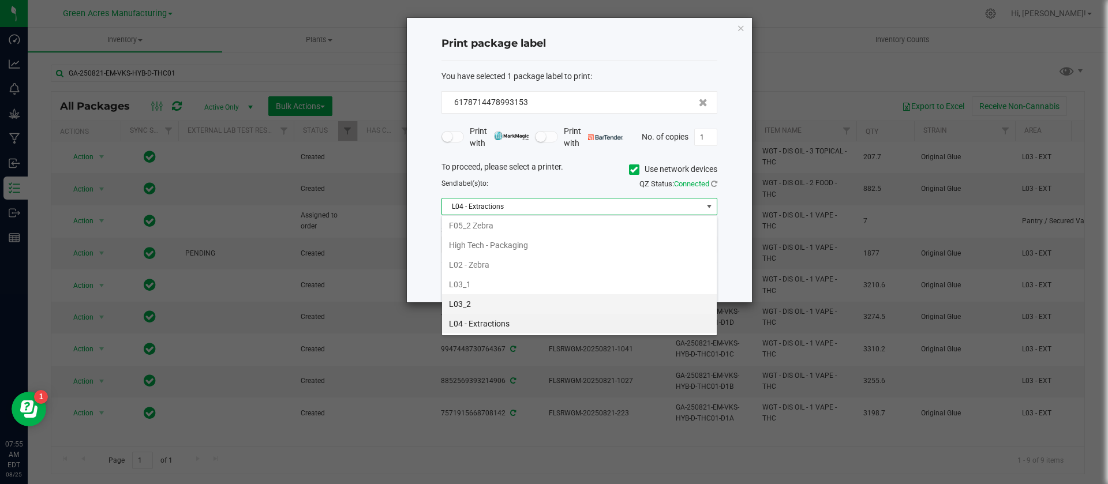
click at [516, 303] on li "L03_2" at bounding box center [579, 304] width 275 height 20
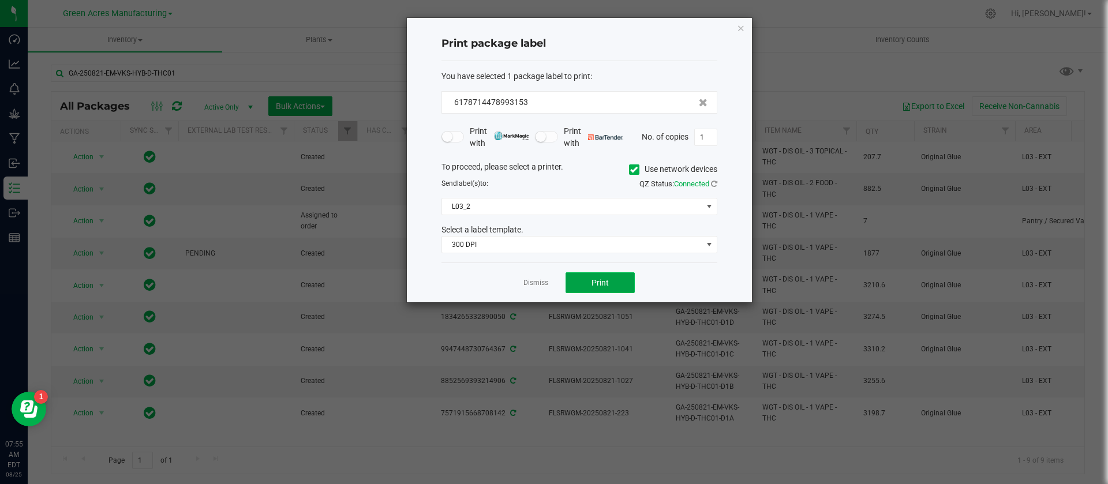
click at [587, 284] on button "Print" at bounding box center [599, 282] width 69 height 21
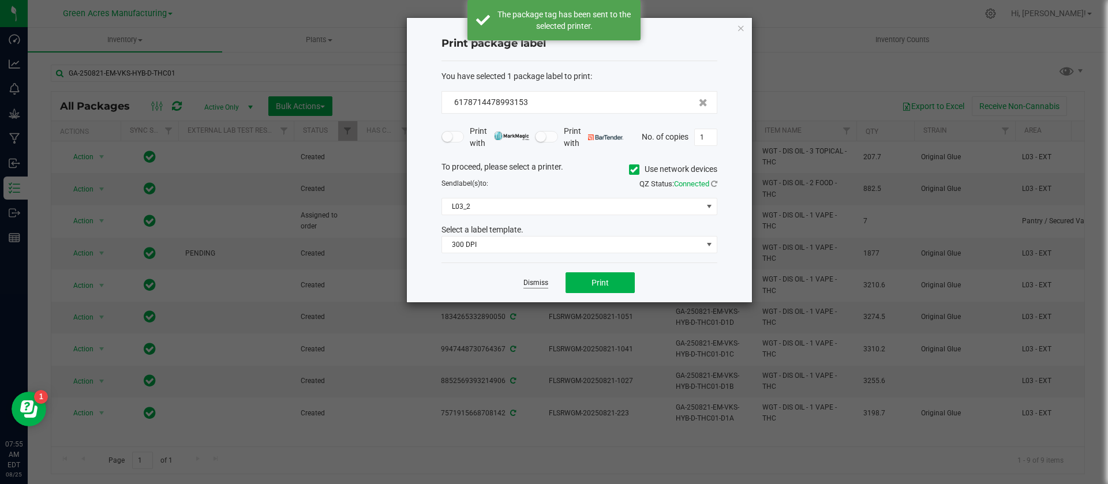
click at [535, 284] on link "Dismiss" at bounding box center [535, 283] width 25 height 10
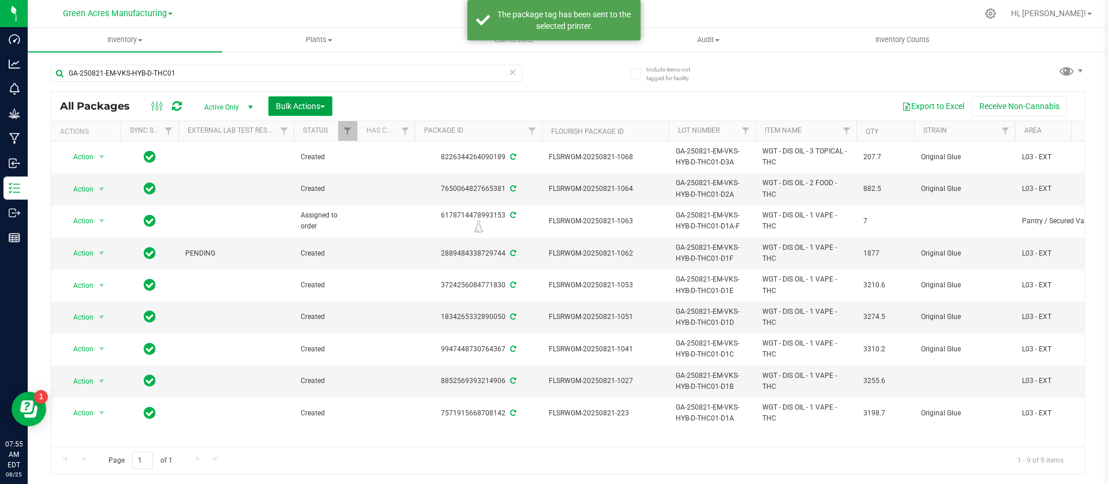
click at [311, 103] on span "Bulk Actions" at bounding box center [300, 106] width 49 height 9
click at [309, 209] on div "Locate packages" at bounding box center [312, 218] width 74 height 18
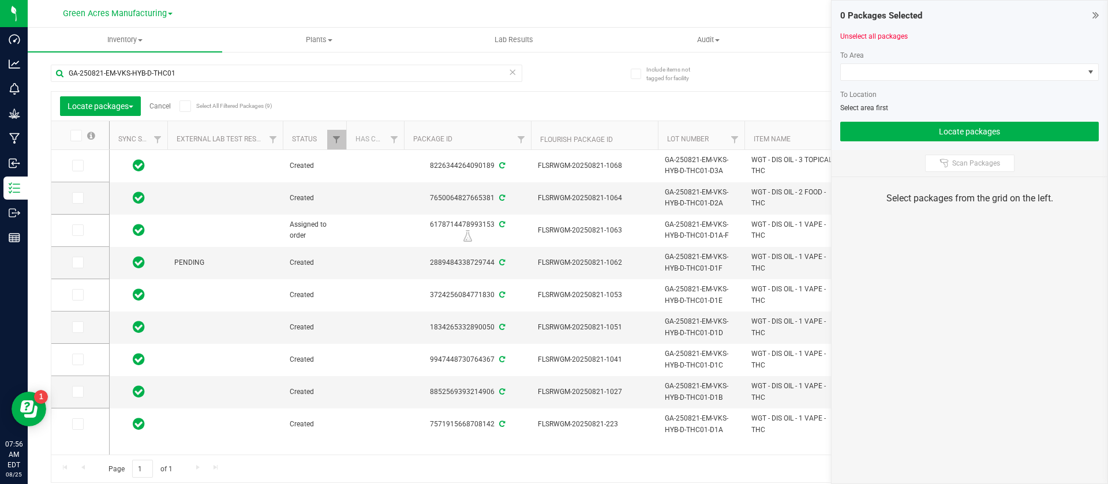
click at [72, 133] on span at bounding box center [76, 136] width 12 height 12
click at [0, 0] on input "checkbox" at bounding box center [0, 0] width 0 height 0
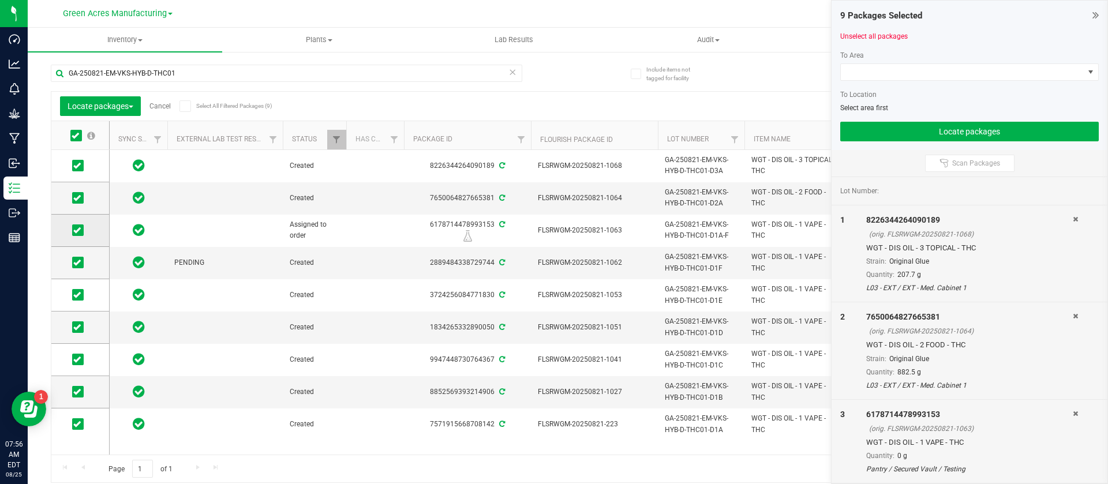
click at [78, 230] on icon at bounding box center [76, 230] width 7 height 0
click at [0, 0] on input "checkbox" at bounding box center [0, 0] width 0 height 0
click at [897, 78] on span at bounding box center [961, 72] width 243 height 16
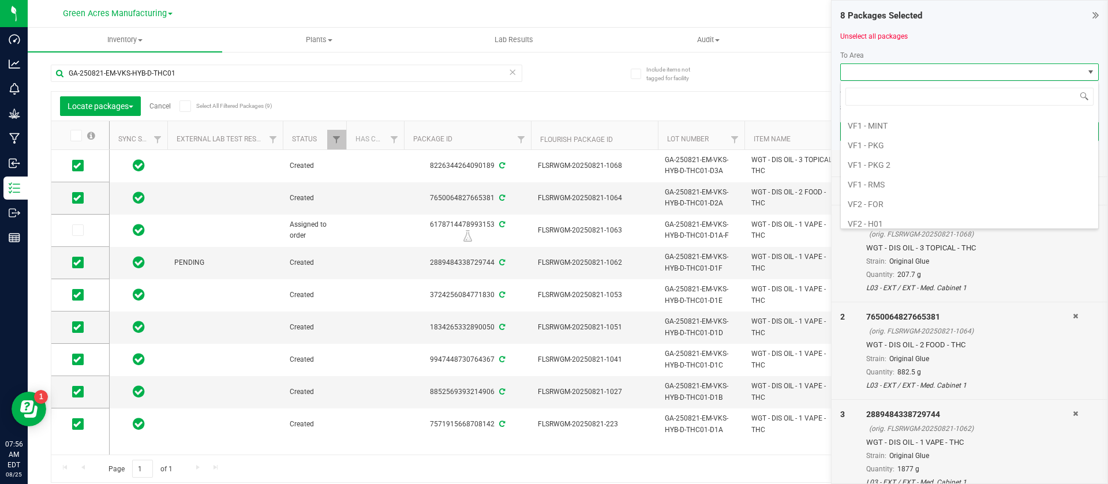
scroll to position [658, 0]
click at [898, 165] on li "VF2 - FOR" at bounding box center [968, 170] width 257 height 20
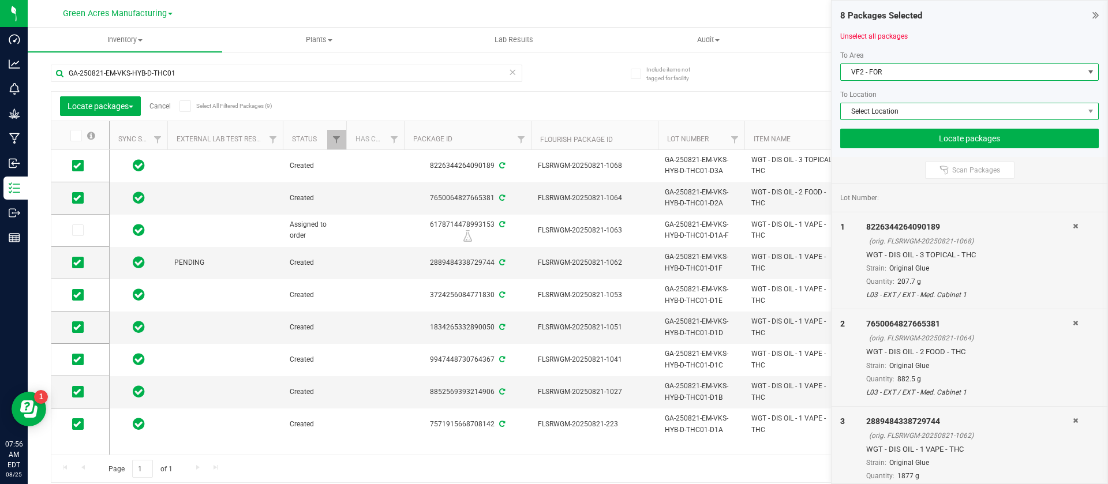
click at [865, 115] on span "Select Location" at bounding box center [961, 111] width 243 height 16
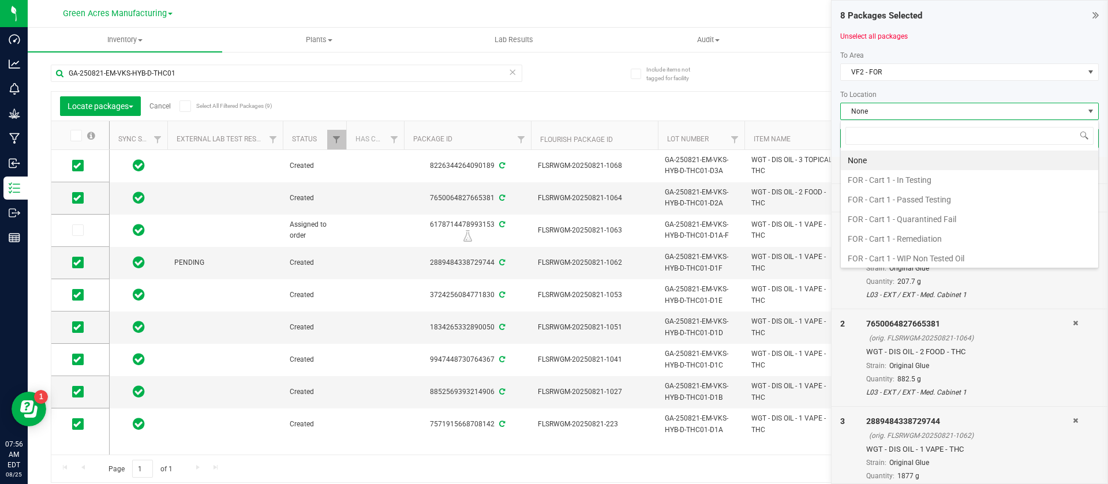
scroll to position [17, 258]
click at [870, 179] on li "FOR - Cart 1 - In Testing" at bounding box center [968, 180] width 257 height 20
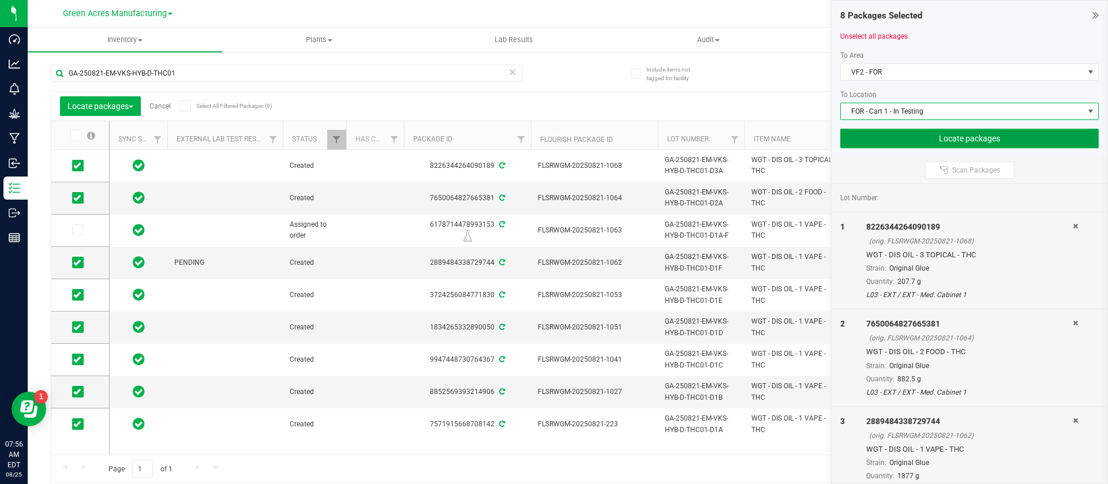
click at [854, 139] on button "Locate packages" at bounding box center [969, 139] width 258 height 20
